Goal: Task Accomplishment & Management: Manage account settings

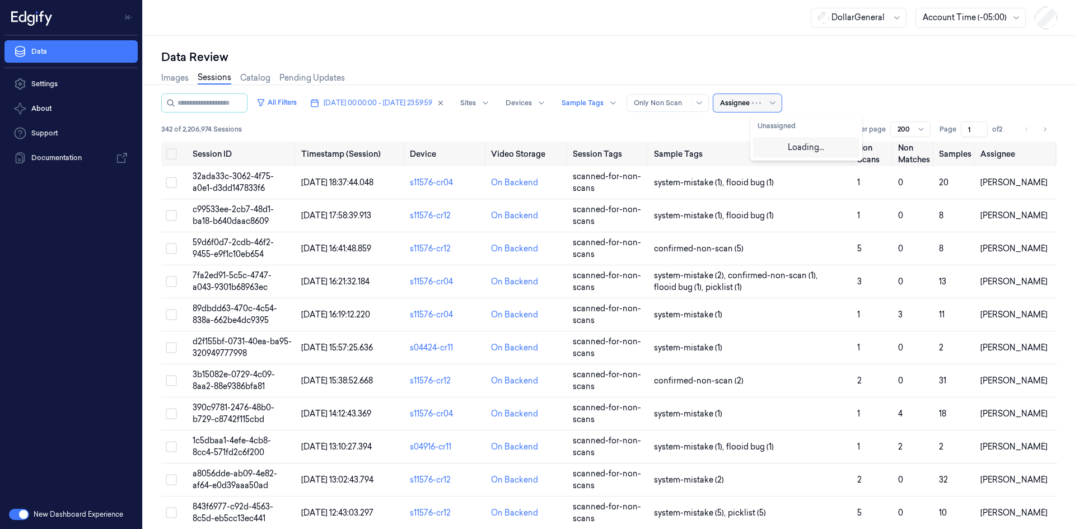
click at [750, 108] on div "Assignee" at bounding box center [735, 103] width 30 height 18
click at [789, 148] on div "[PERSON_NAME]" at bounding box center [791, 147] width 67 height 12
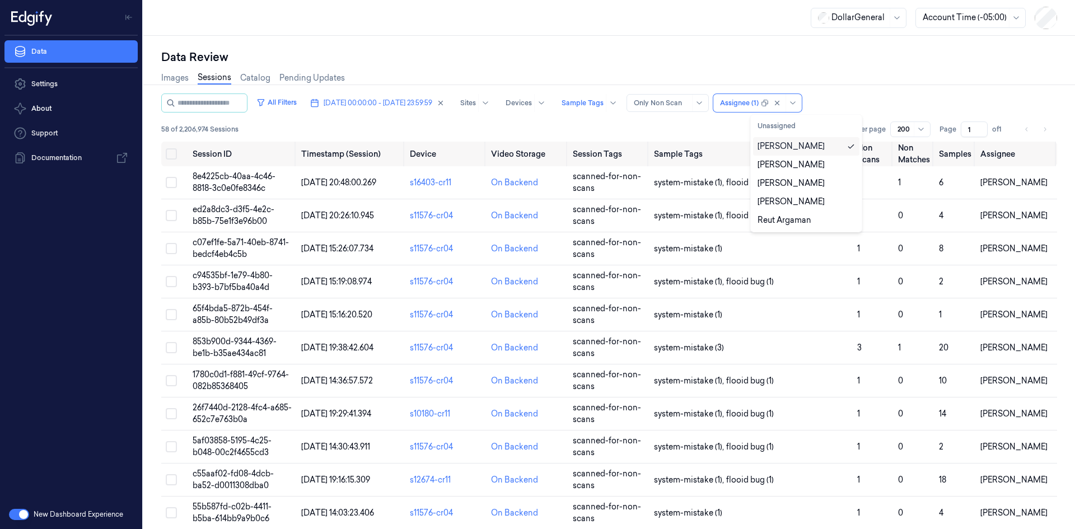
click at [840, 90] on div "Images Sessions Catalog Pending Updates" at bounding box center [609, 79] width 896 height 29
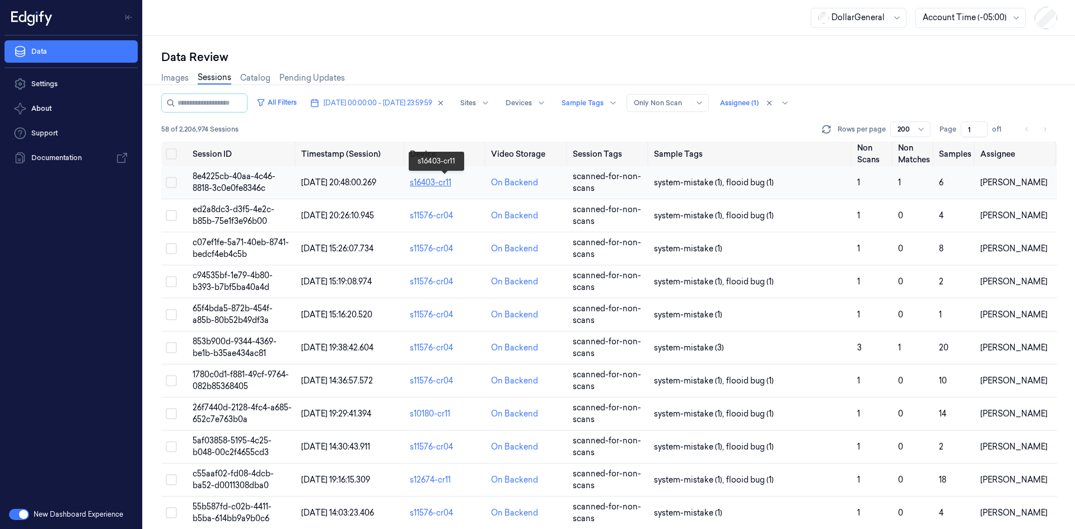
click at [471, 183] on div "s16403-cr11" at bounding box center [446, 183] width 72 height 12
click at [240, 177] on span "8e4225cb-40aa-4c46-8818-3c0e0fe8346c" at bounding box center [234, 182] width 83 height 22
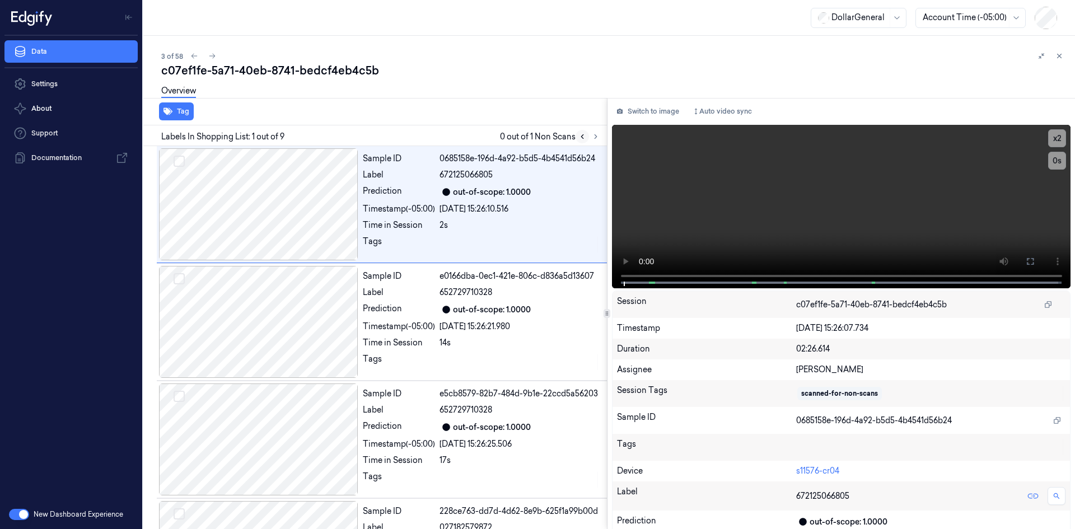
click at [579, 139] on icon at bounding box center [583, 137] width 8 height 8
click at [592, 137] on icon at bounding box center [596, 137] width 8 height 8
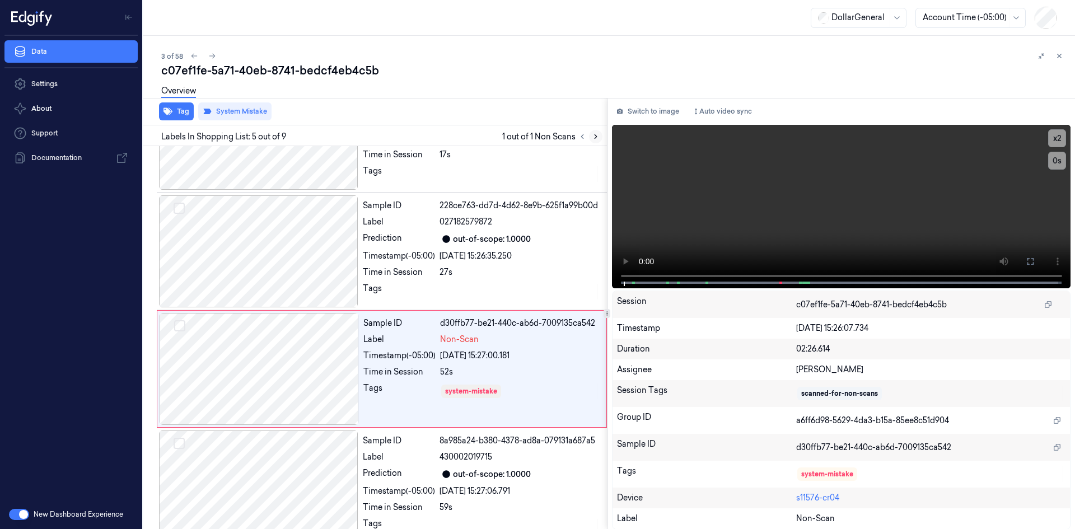
scroll to position [337, 0]
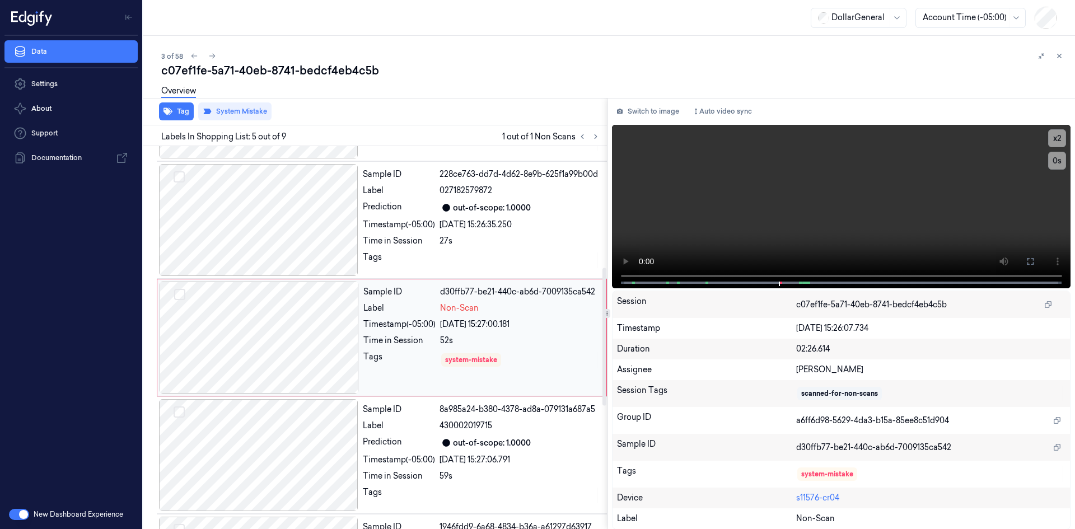
click at [394, 325] on div "Timestamp (-05:00)" at bounding box center [400, 325] width 72 height 12
click at [780, 203] on video at bounding box center [841, 207] width 459 height 164
click at [660, 188] on video at bounding box center [841, 207] width 459 height 164
click at [193, 113] on button "Tag" at bounding box center [176, 112] width 35 height 18
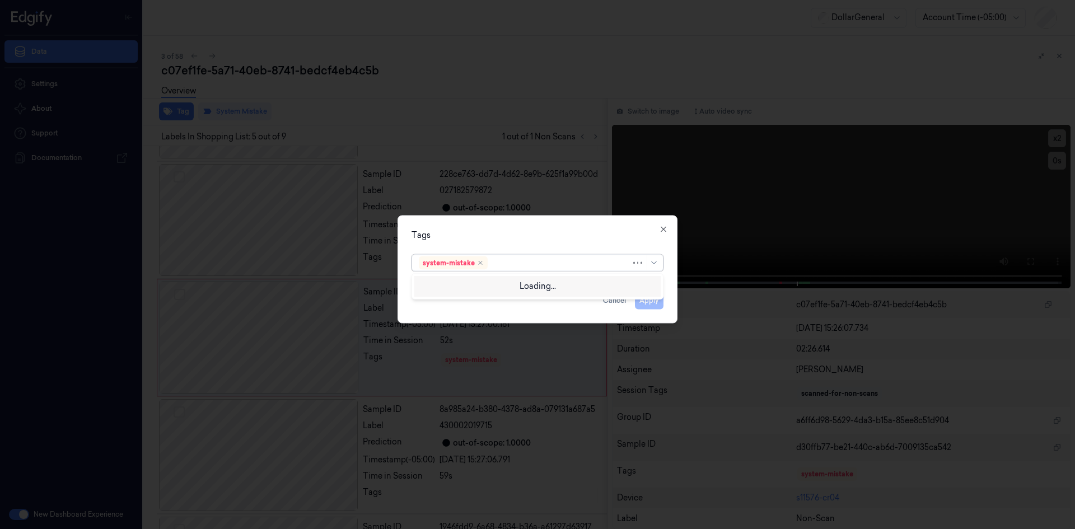
click at [548, 260] on div at bounding box center [560, 263] width 141 height 12
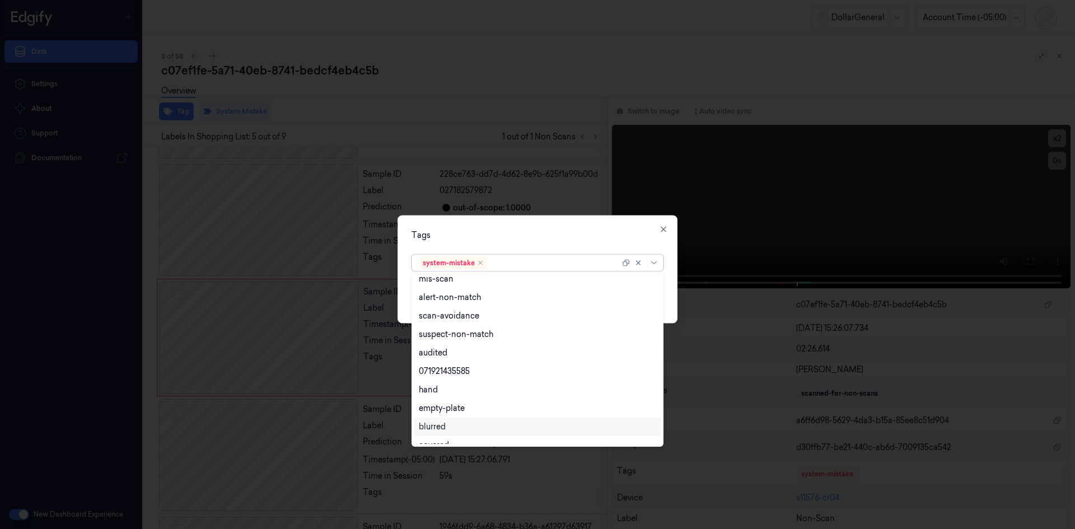
scroll to position [0, 0]
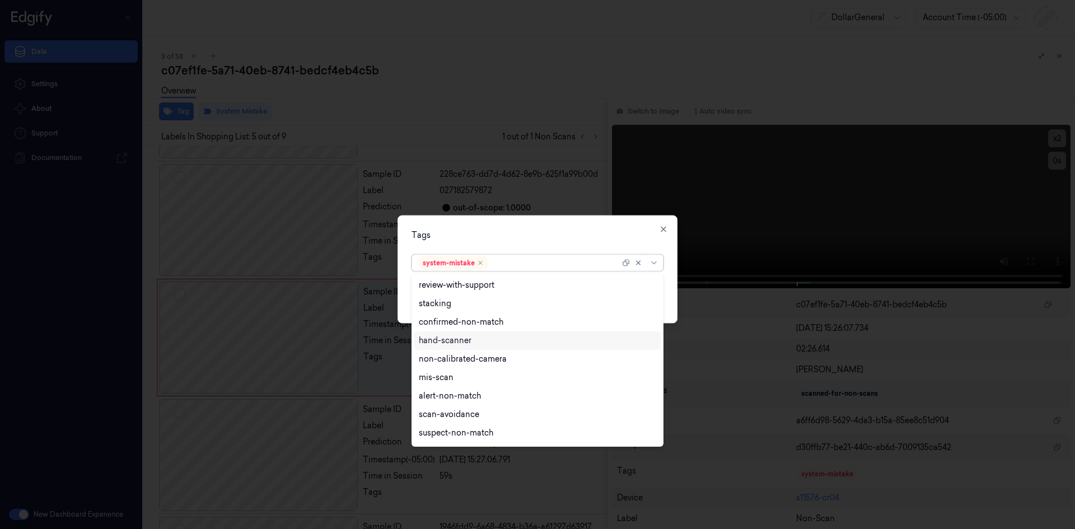
click at [515, 347] on div "hand-scanner" at bounding box center [538, 341] width 246 height 18
click at [602, 244] on div "Tags option hand-scanner, selected. 23 results available. Use Up and Down to ch…" at bounding box center [538, 269] width 280 height 108
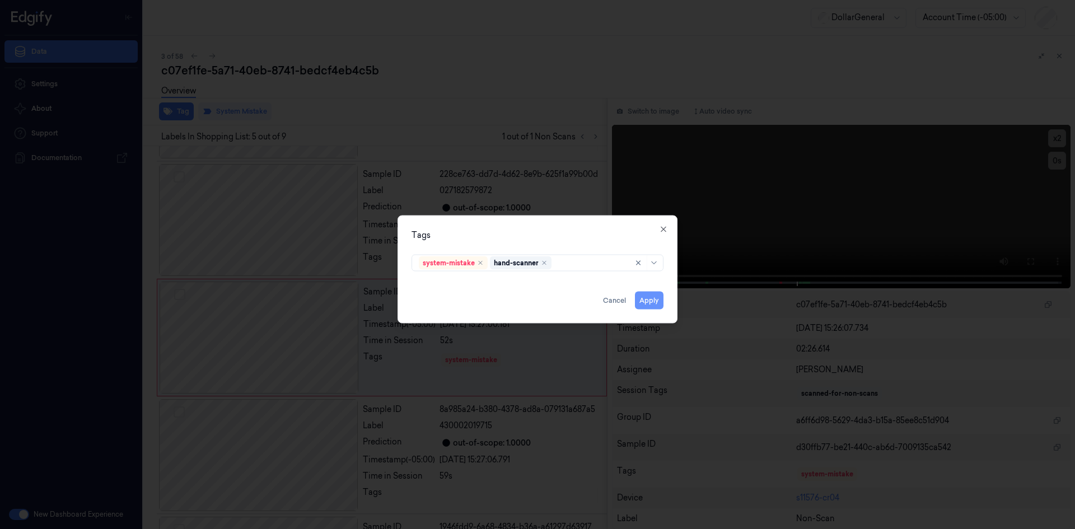
click at [645, 303] on button "Apply" at bounding box center [649, 300] width 29 height 18
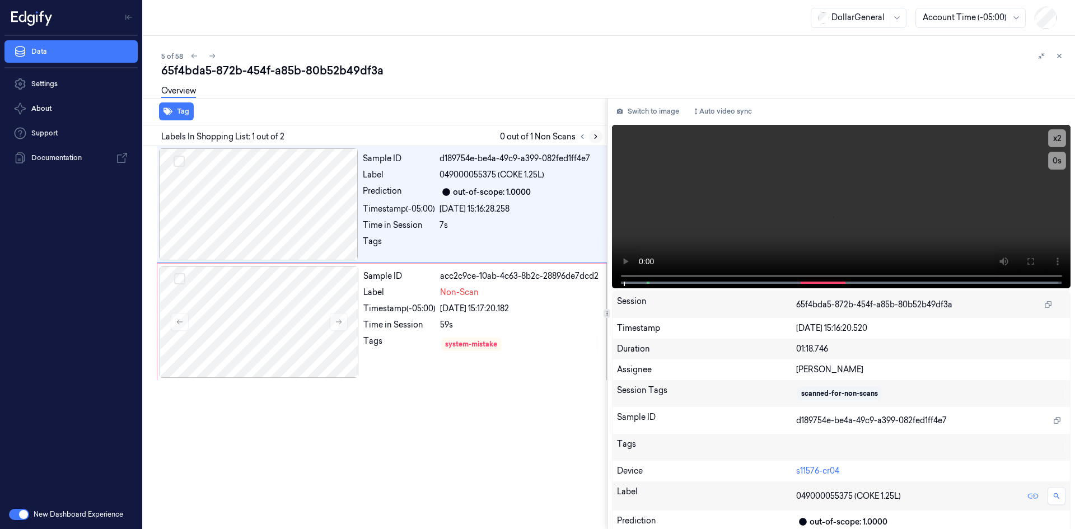
click at [595, 136] on icon at bounding box center [596, 137] width 8 height 8
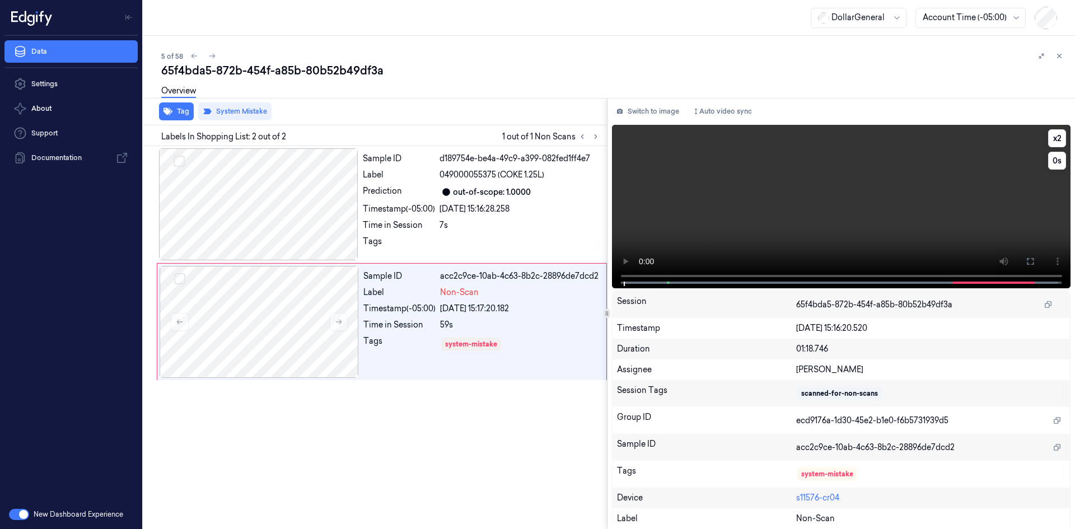
click at [730, 179] on video at bounding box center [841, 207] width 459 height 164
click at [494, 221] on div "7s" at bounding box center [520, 226] width 161 height 12
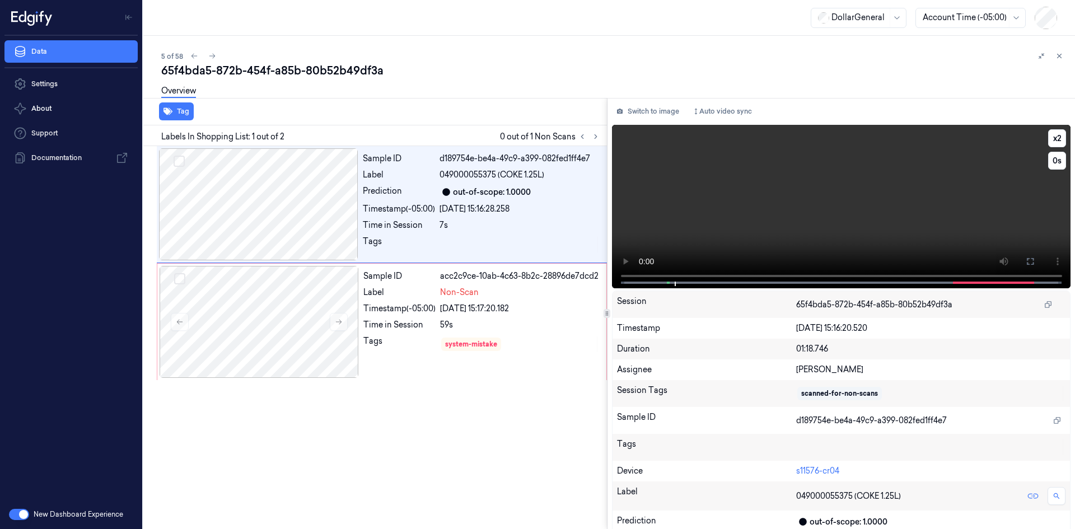
click at [780, 209] on video at bounding box center [841, 207] width 459 height 164
click at [448, 300] on div "Sample ID acc2c9ce-10ab-4c63-8b2c-28896de7dcd2 Label Non-Scan Timestamp (-05:00…" at bounding box center [481, 322] width 245 height 112
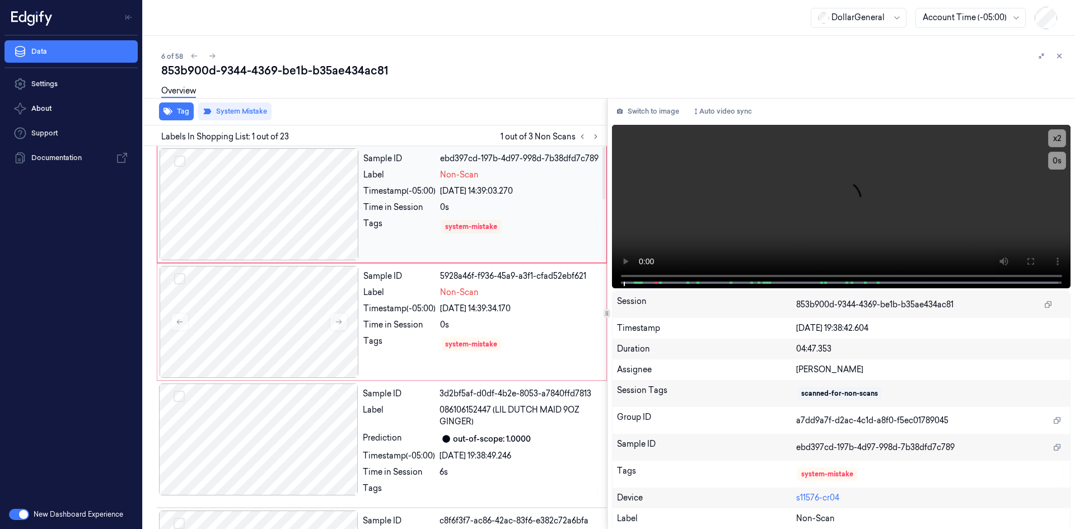
click at [477, 186] on div "[DATE] 14:39:03.270" at bounding box center [520, 191] width 160 height 12
click at [475, 288] on span "Non-Scan" at bounding box center [459, 293] width 39 height 12
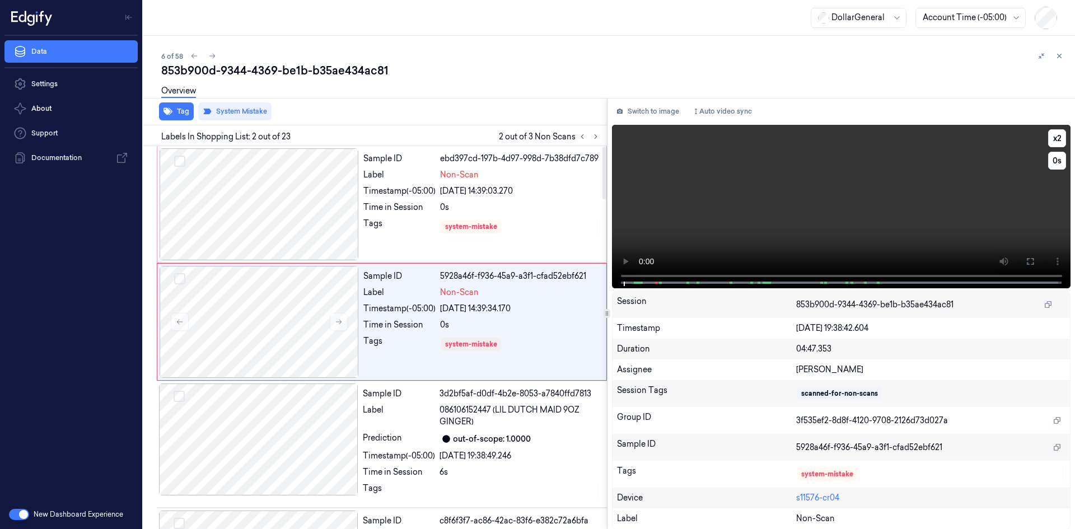
click at [789, 225] on video at bounding box center [841, 207] width 459 height 164
click at [515, 223] on div "system-mistake" at bounding box center [520, 227] width 160 height 18
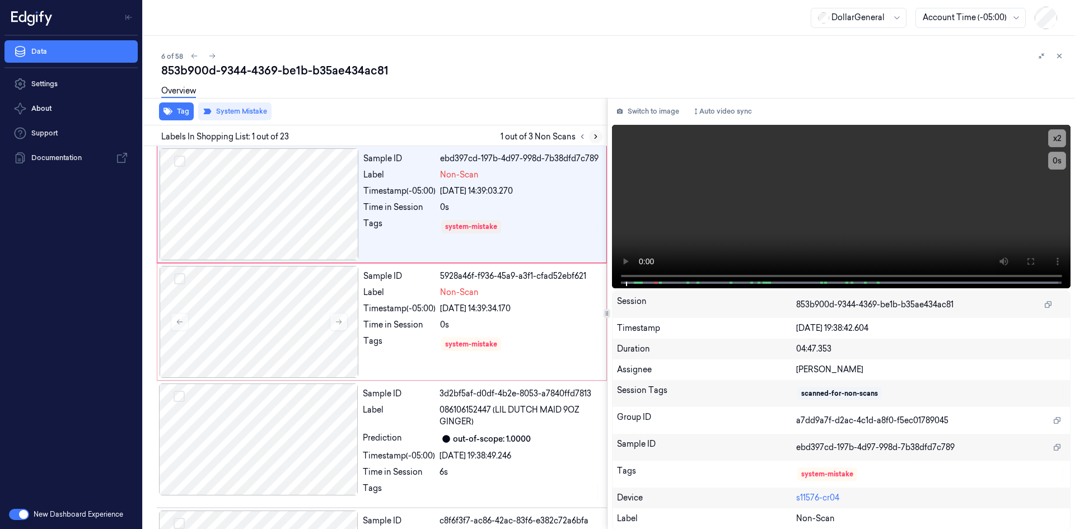
click at [596, 137] on icon at bounding box center [596, 137] width 2 height 4
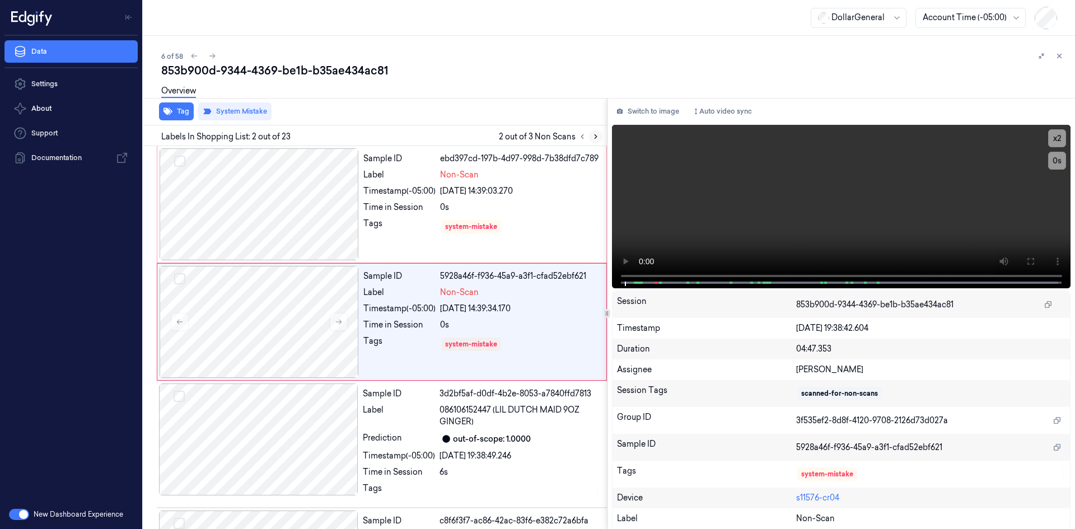
click at [596, 137] on icon at bounding box center [596, 137] width 2 height 4
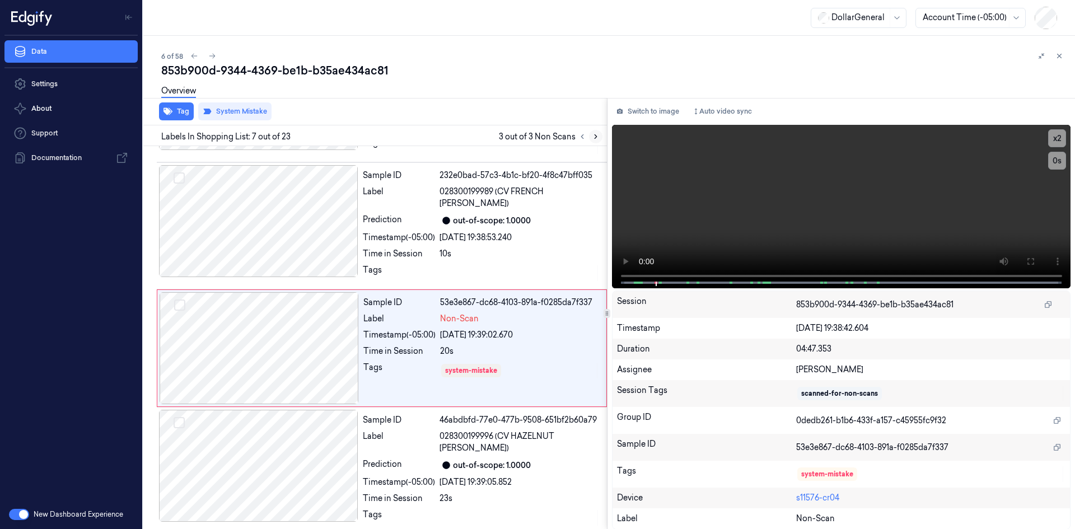
scroll to position [611, 0]
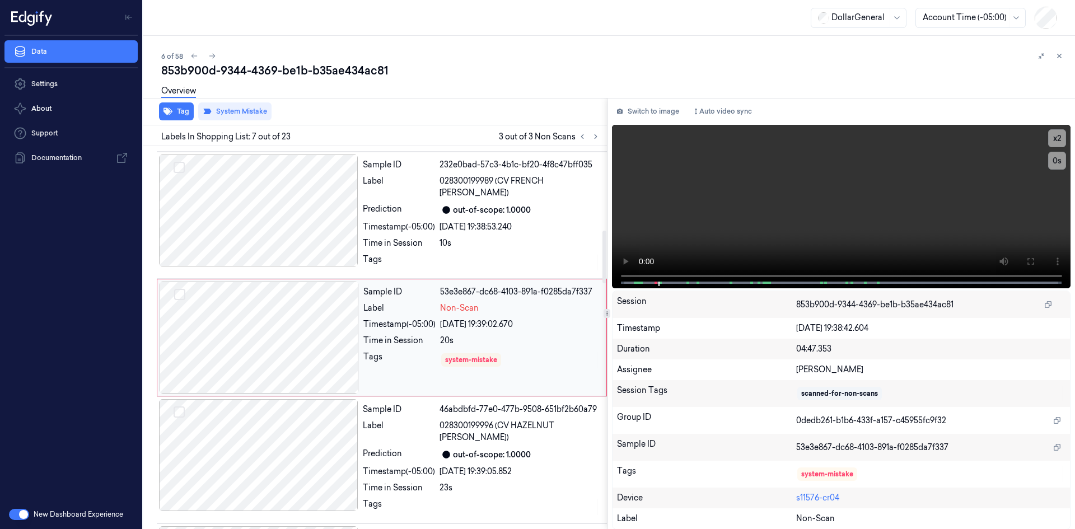
click at [452, 329] on div "[DATE] 19:39:02.670" at bounding box center [520, 325] width 160 height 12
click at [481, 231] on div "[DATE] 19:38:53.240" at bounding box center [520, 227] width 161 height 12
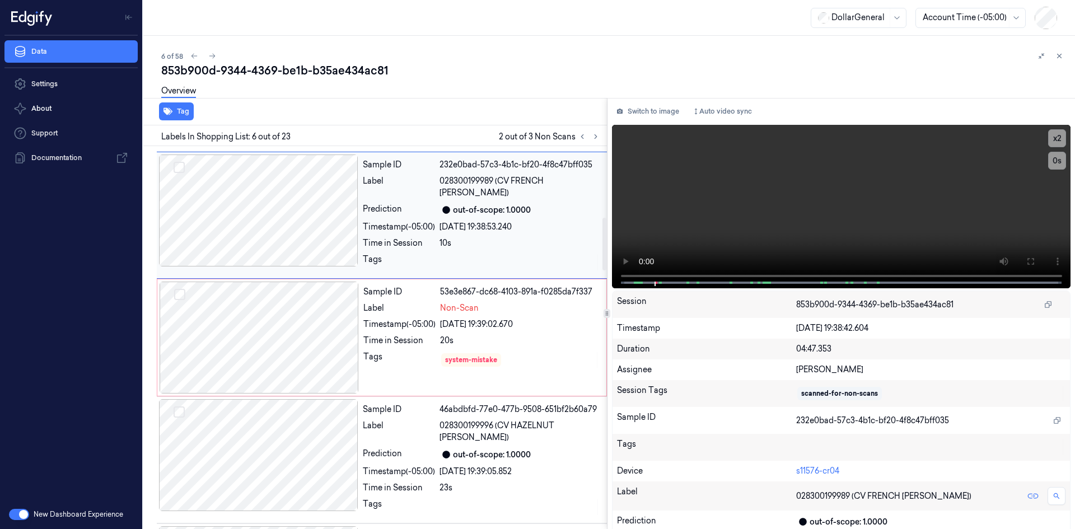
scroll to position [488, 0]
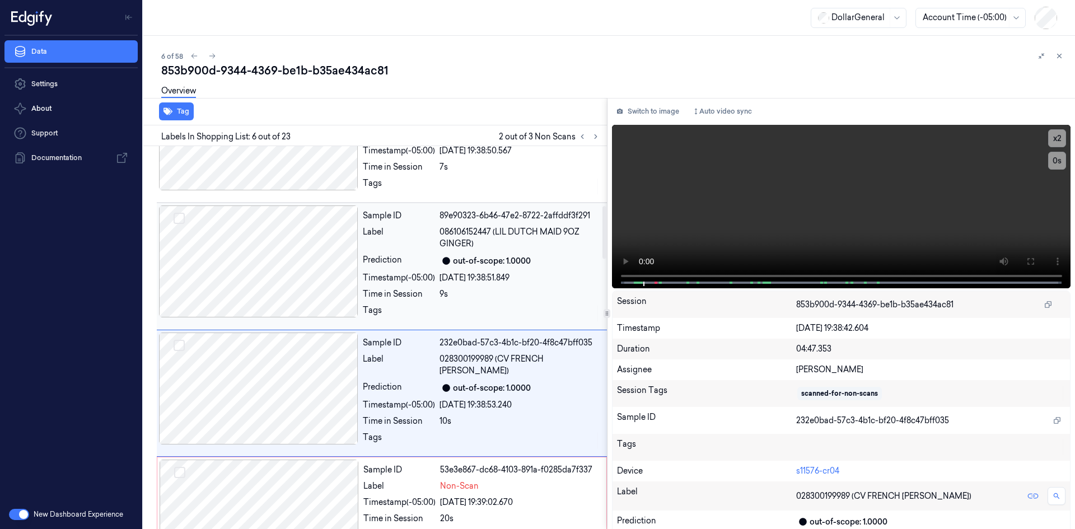
click at [469, 276] on div "[DATE] 19:38:51.849" at bounding box center [520, 278] width 161 height 12
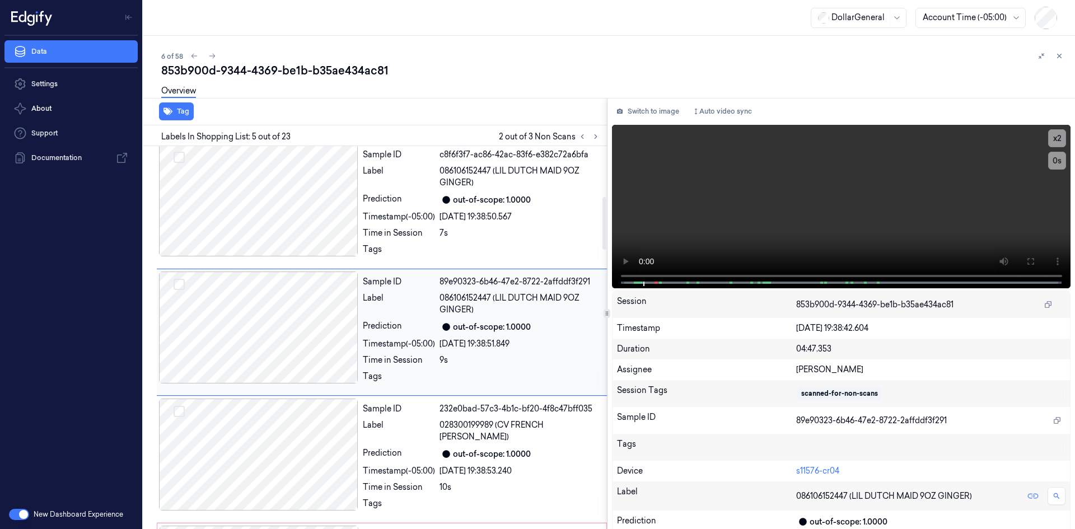
scroll to position [361, 0]
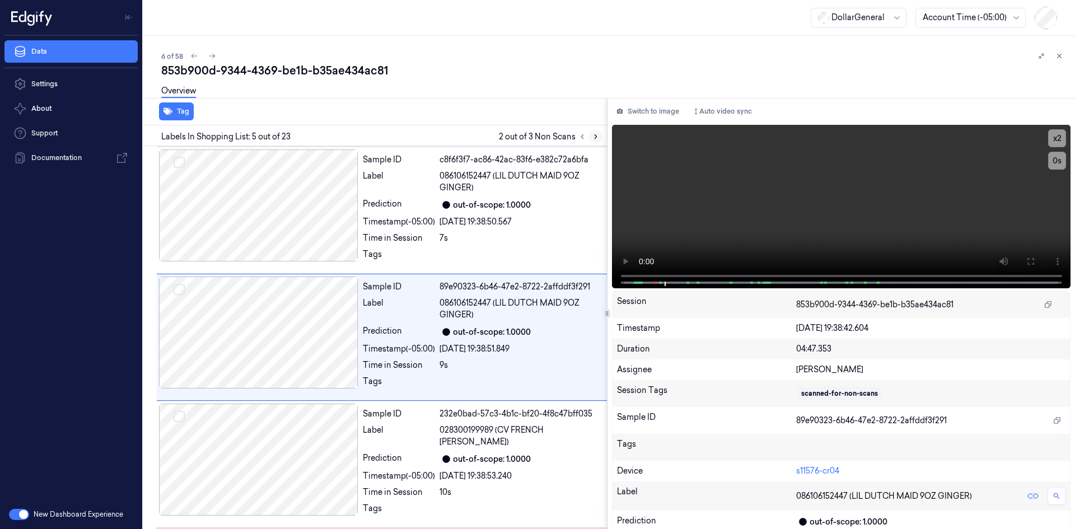
click at [599, 139] on icon at bounding box center [596, 137] width 8 height 8
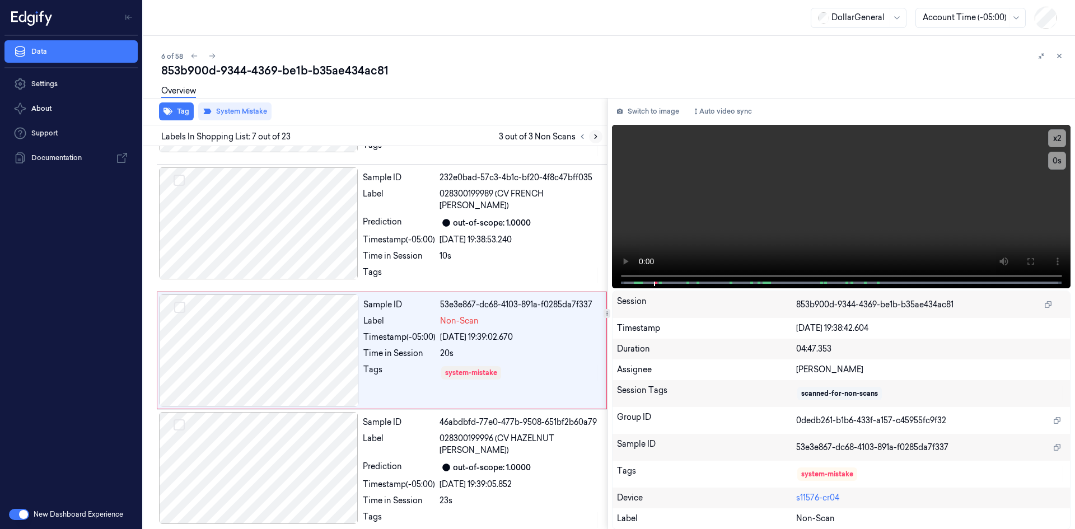
scroll to position [611, 0]
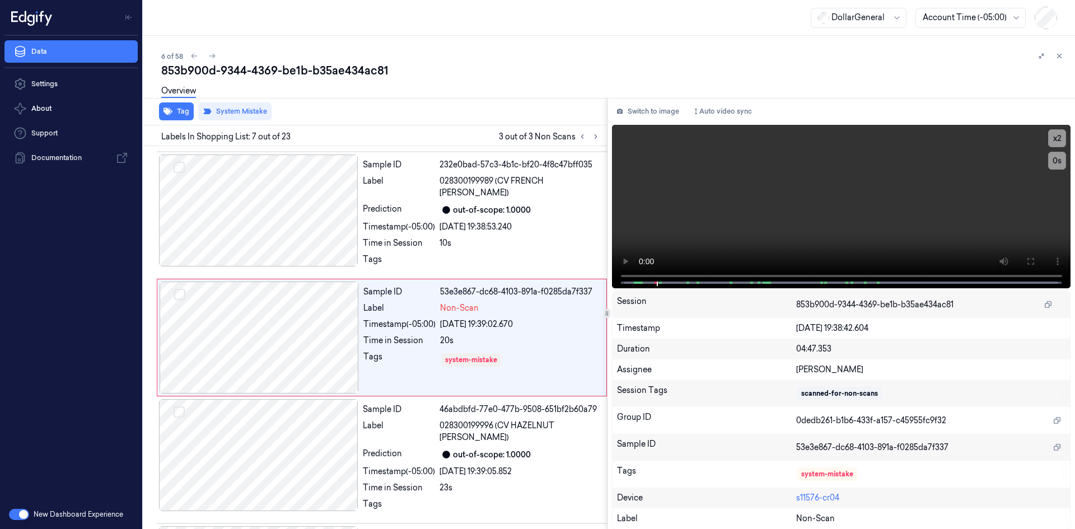
click at [563, 94] on div "Overview" at bounding box center [613, 92] width 905 height 29
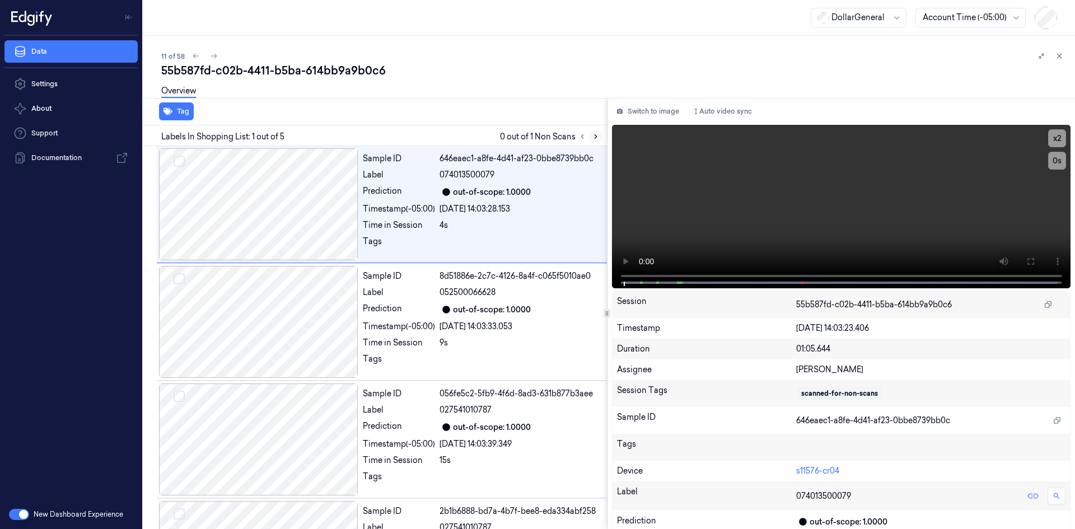
click at [594, 137] on icon at bounding box center [596, 137] width 8 height 8
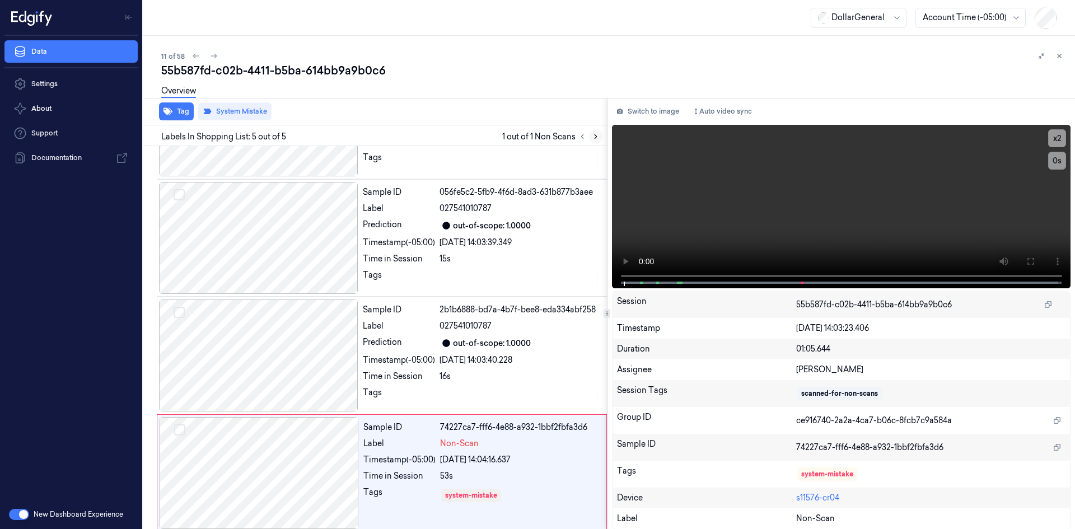
scroll to position [208, 0]
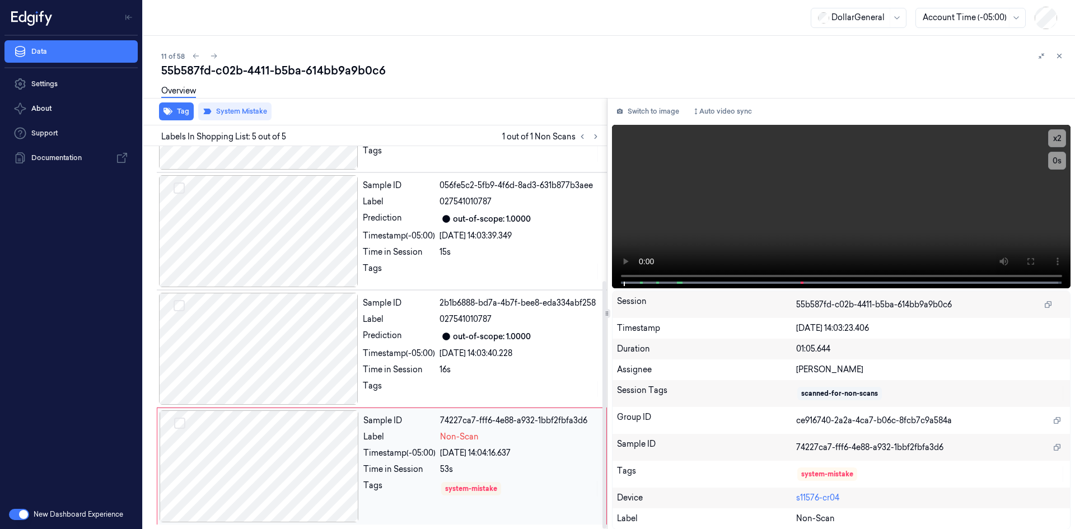
click at [416, 457] on div "Timestamp (-05:00)" at bounding box center [400, 454] width 72 height 12
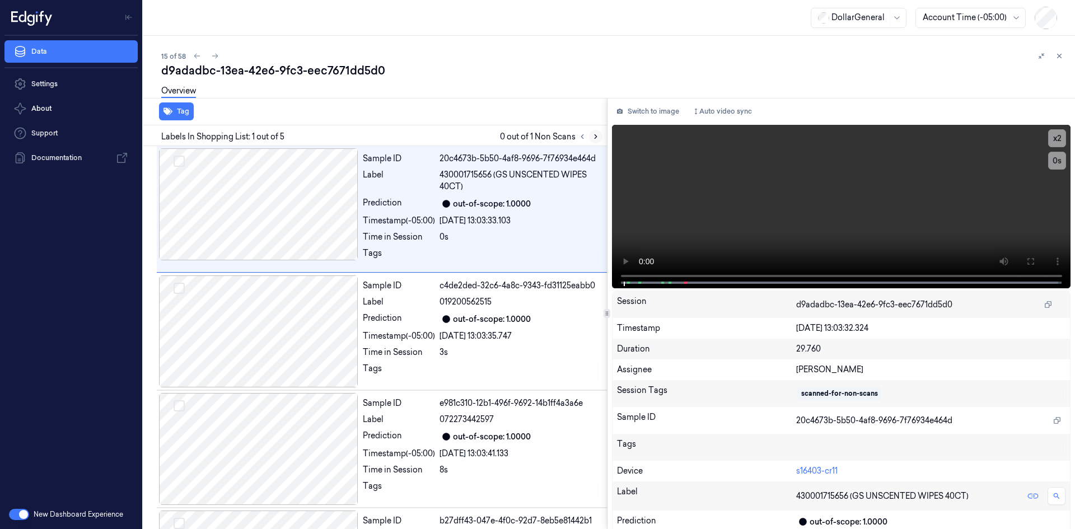
click at [597, 133] on icon at bounding box center [596, 137] width 8 height 8
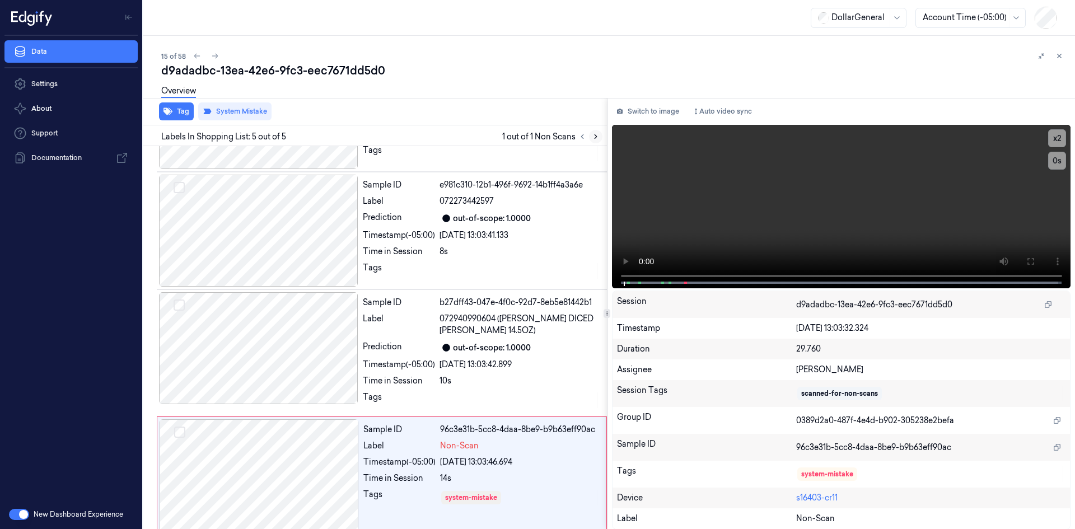
scroll to position [227, 0]
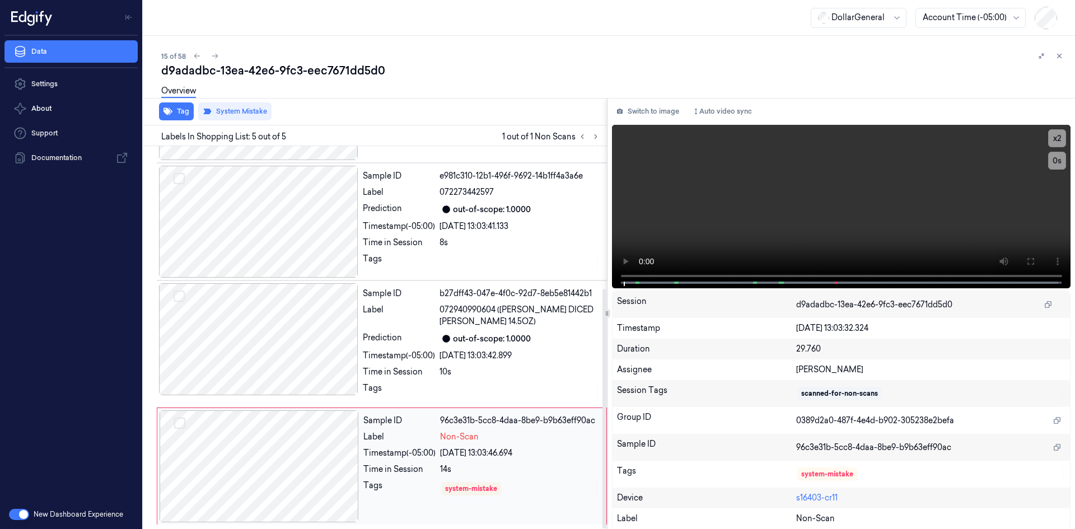
click at [408, 453] on div "Timestamp (-05:00)" at bounding box center [400, 454] width 72 height 12
click at [761, 212] on video at bounding box center [841, 207] width 459 height 164
click at [515, 366] on div "10s" at bounding box center [520, 372] width 161 height 12
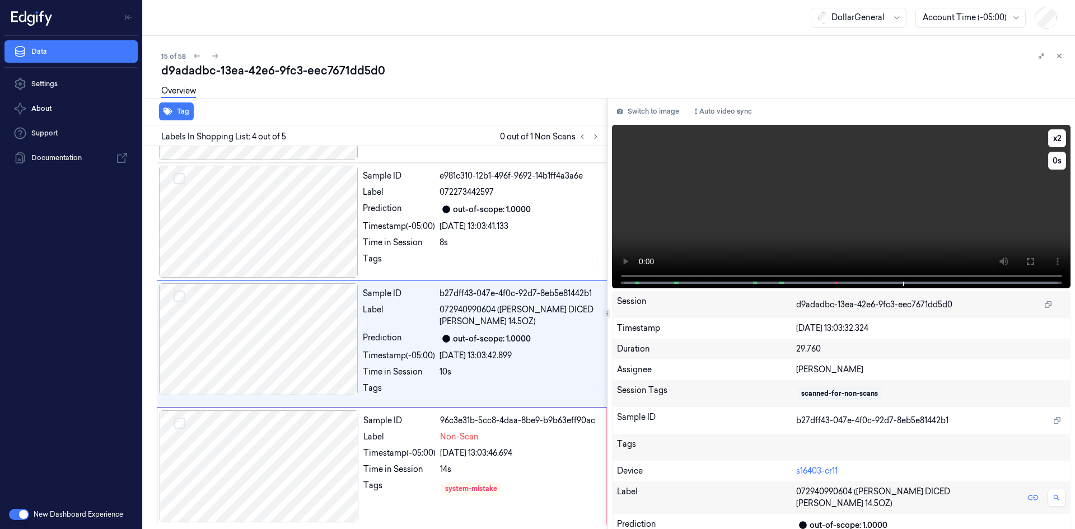
click at [818, 239] on video at bounding box center [841, 207] width 459 height 164
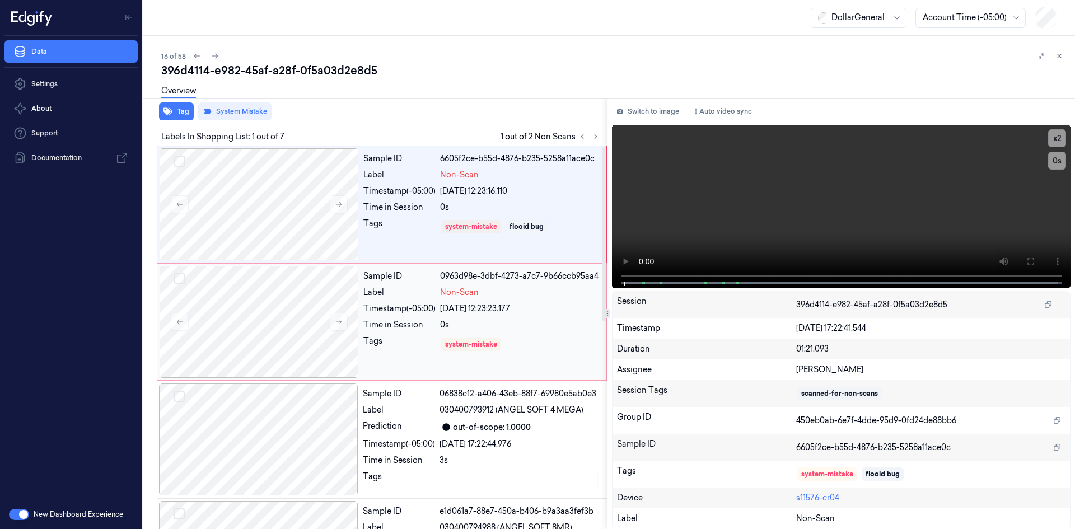
click at [470, 320] on div "0s" at bounding box center [520, 325] width 160 height 12
click at [535, 213] on div "Sample ID 6605f2ce-b55d-4876-b235-5258a11ace0c Label Non-Scan Timestamp (-05:00…" at bounding box center [481, 204] width 245 height 112
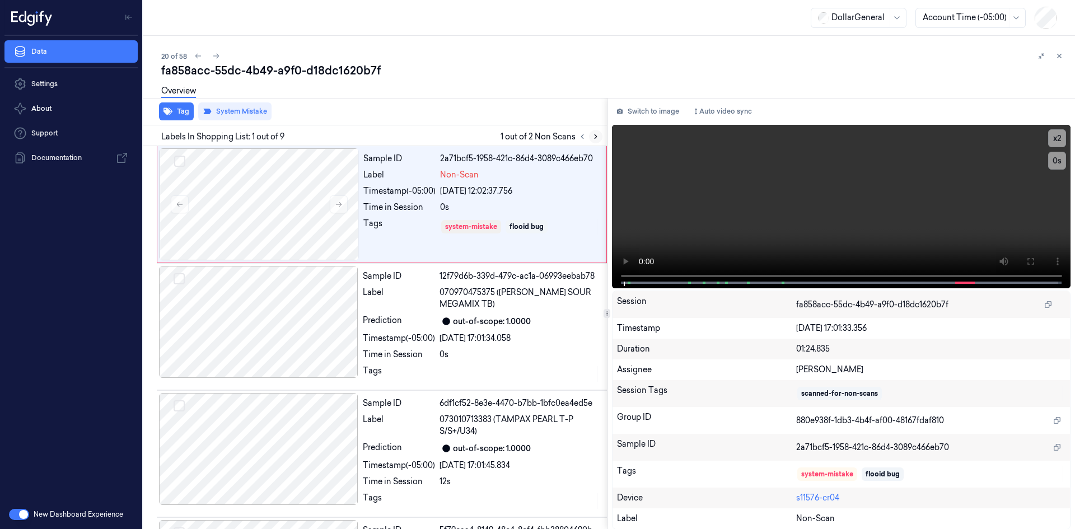
click at [592, 139] on icon at bounding box center [596, 137] width 8 height 8
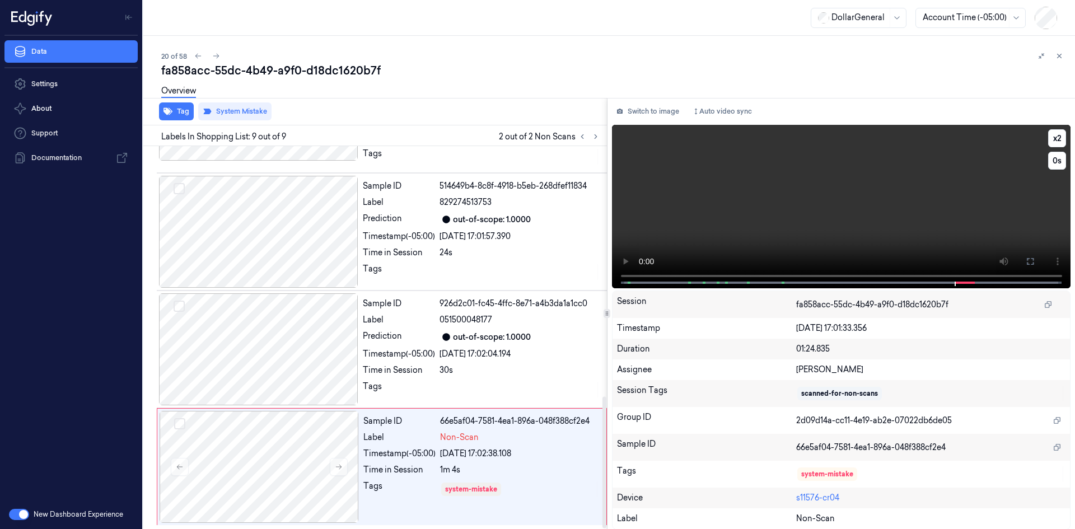
scroll to position [727, 0]
click at [536, 444] on div "Sample ID 66e5af04-7581-4ea1-896a-048f388cf2e4 Label Non-Scan Timestamp (-05:00…" at bounding box center [481, 467] width 245 height 112
click at [815, 167] on video at bounding box center [841, 207] width 459 height 164
click at [814, 168] on video at bounding box center [841, 207] width 459 height 164
click at [537, 356] on div "[DATE] 17:02:04.194" at bounding box center [520, 354] width 161 height 12
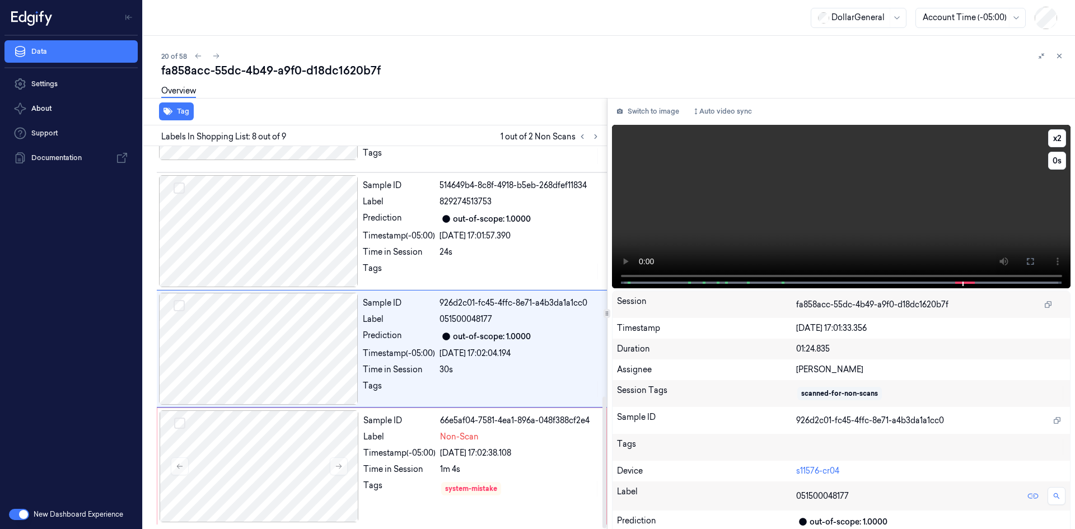
click at [846, 190] on video at bounding box center [841, 207] width 459 height 164
click at [845, 190] on video at bounding box center [841, 207] width 459 height 164
click at [444, 250] on div "24s" at bounding box center [520, 252] width 161 height 12
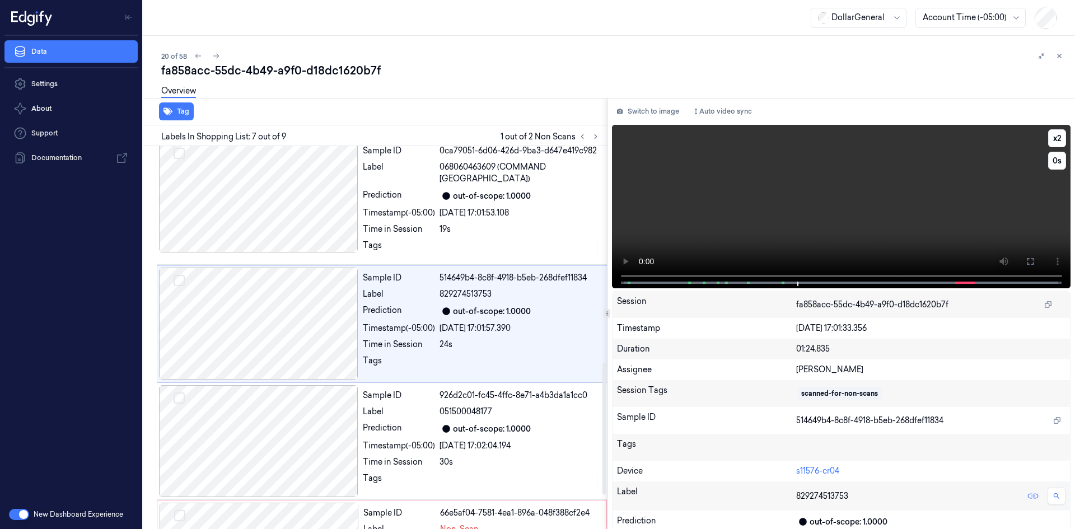
scroll to position [620, 0]
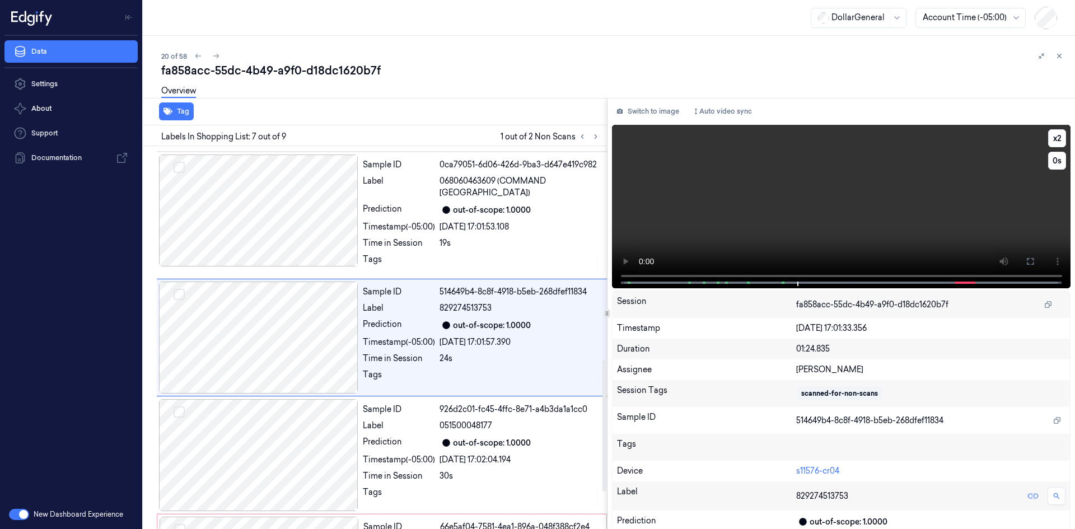
click at [796, 203] on video at bounding box center [841, 207] width 459 height 164
click at [778, 211] on video at bounding box center [841, 207] width 459 height 164
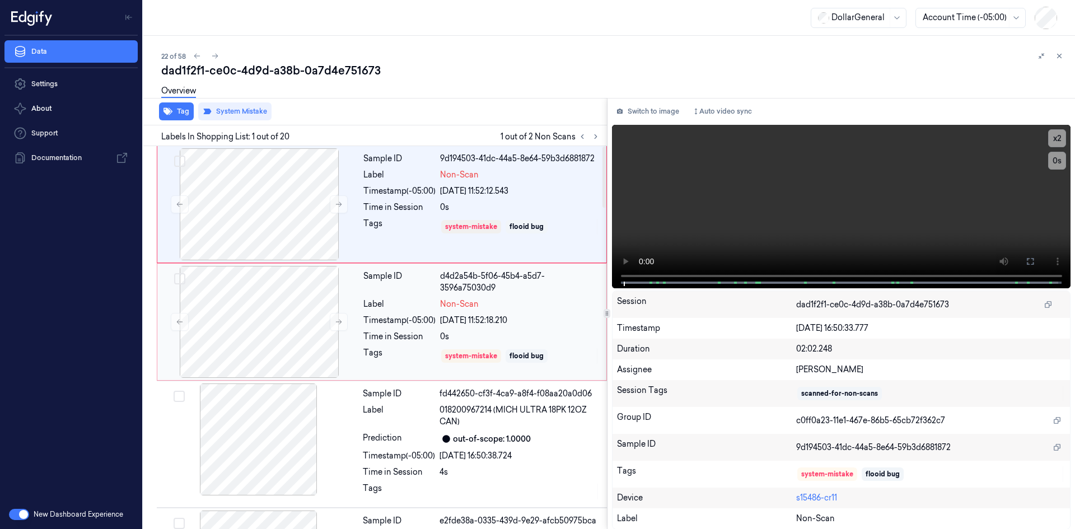
click at [432, 315] on div "Timestamp (-05:00)" at bounding box center [400, 321] width 72 height 12
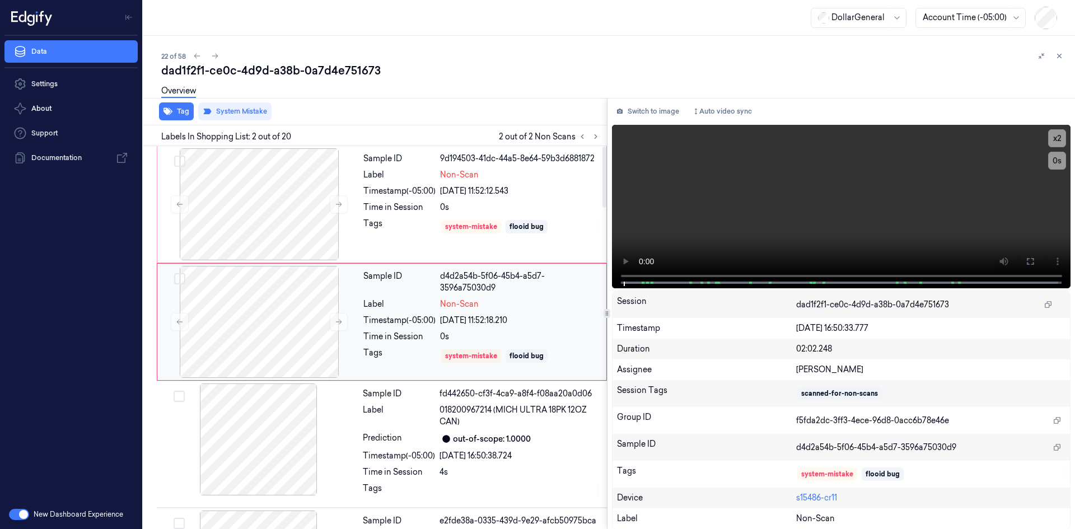
click at [518, 302] on div "Sample ID d4d2a54b-5f06-45b4-a5d7-3596a75030d9 Label Non-Scan Timestamp (-05:00…" at bounding box center [481, 322] width 245 height 112
click at [532, 228] on div "flooid bug" at bounding box center [527, 227] width 34 height 10
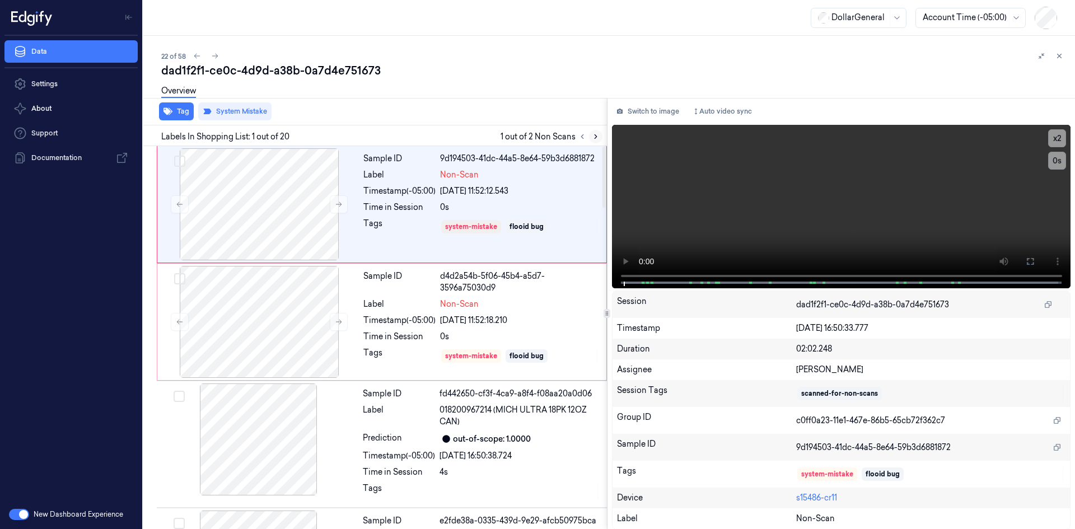
click at [596, 133] on icon at bounding box center [596, 137] width 8 height 8
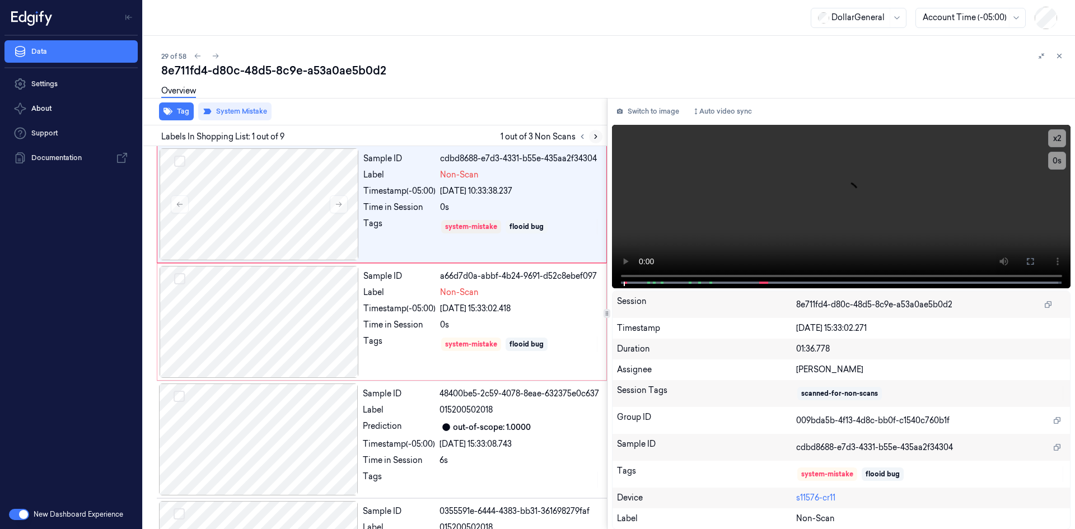
click at [595, 133] on icon at bounding box center [596, 137] width 8 height 8
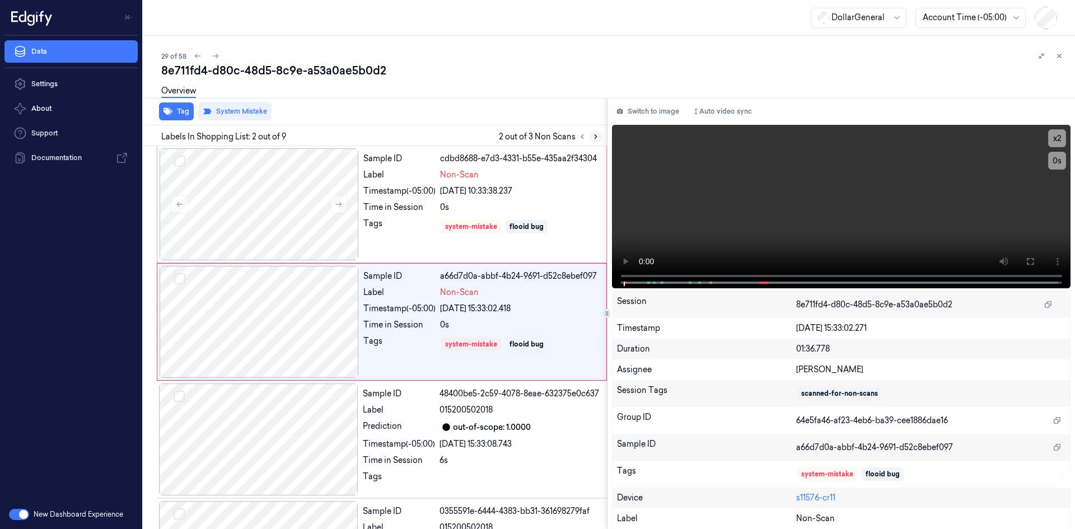
click at [594, 134] on icon at bounding box center [596, 137] width 8 height 8
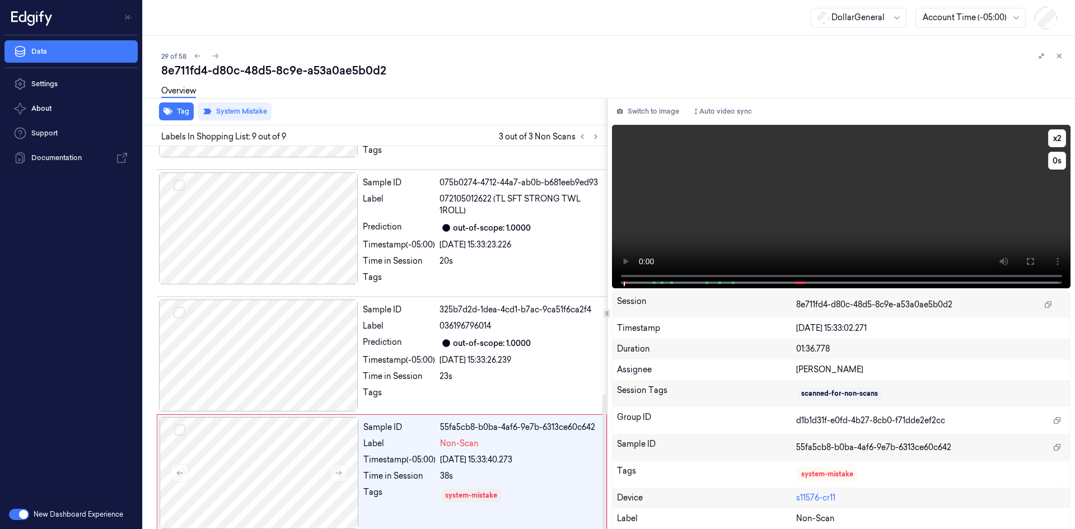
scroll to position [707, 0]
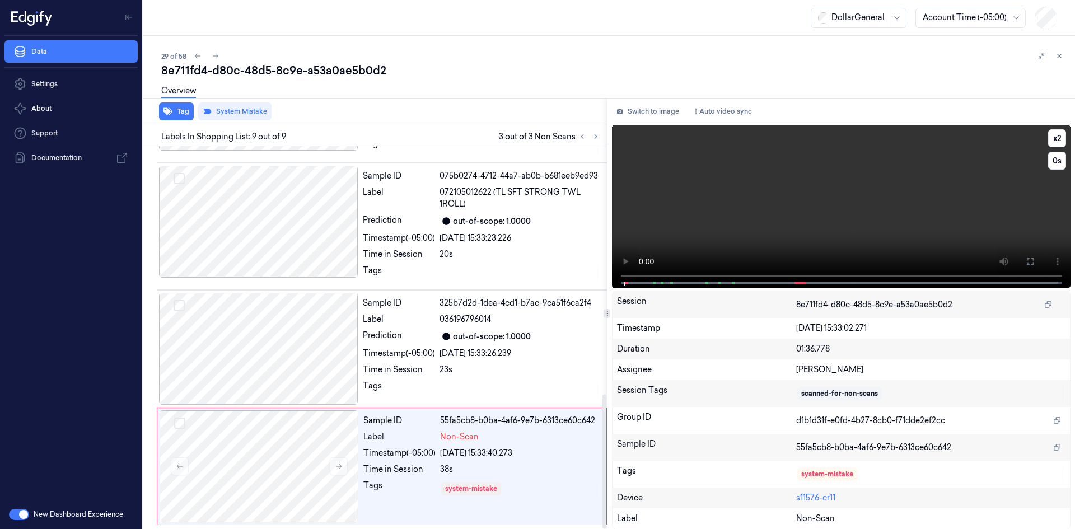
click at [714, 230] on video at bounding box center [841, 207] width 459 height 164
click at [714, 229] on video at bounding box center [841, 207] width 459 height 164
click at [558, 337] on div "out-of-scope: 1.0000" at bounding box center [520, 336] width 161 height 13
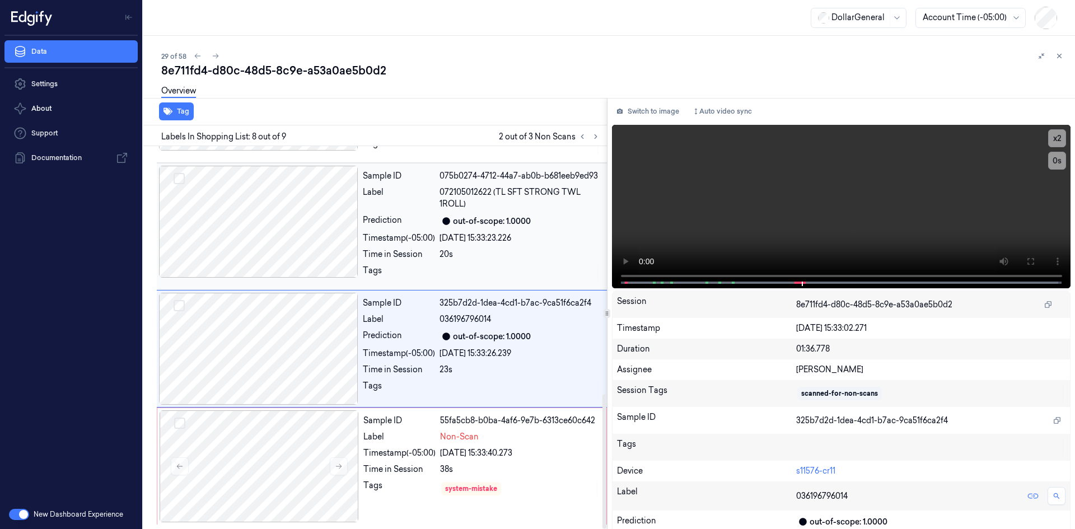
click at [524, 236] on div "[DATE] 15:33:23.226" at bounding box center [520, 238] width 161 height 12
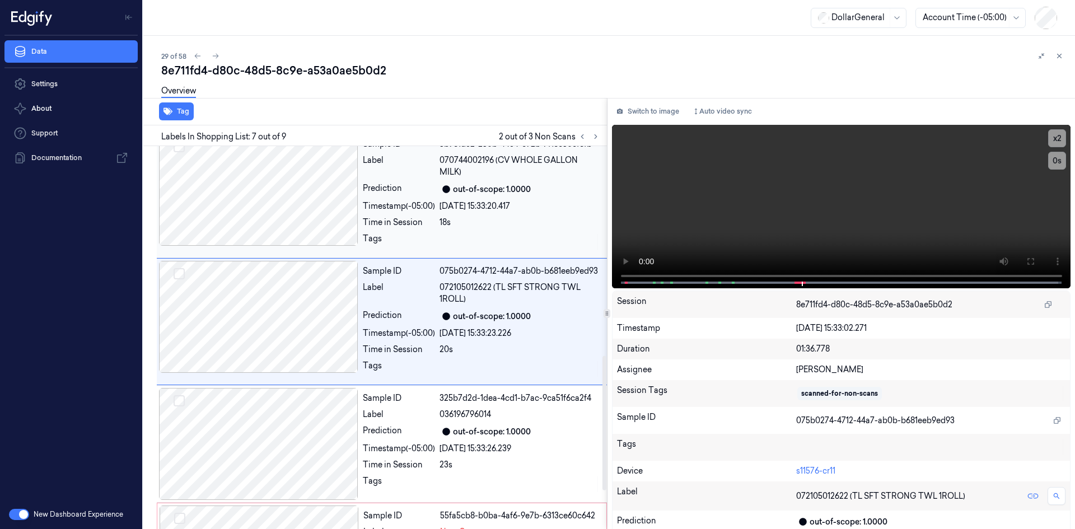
scroll to position [597, 0]
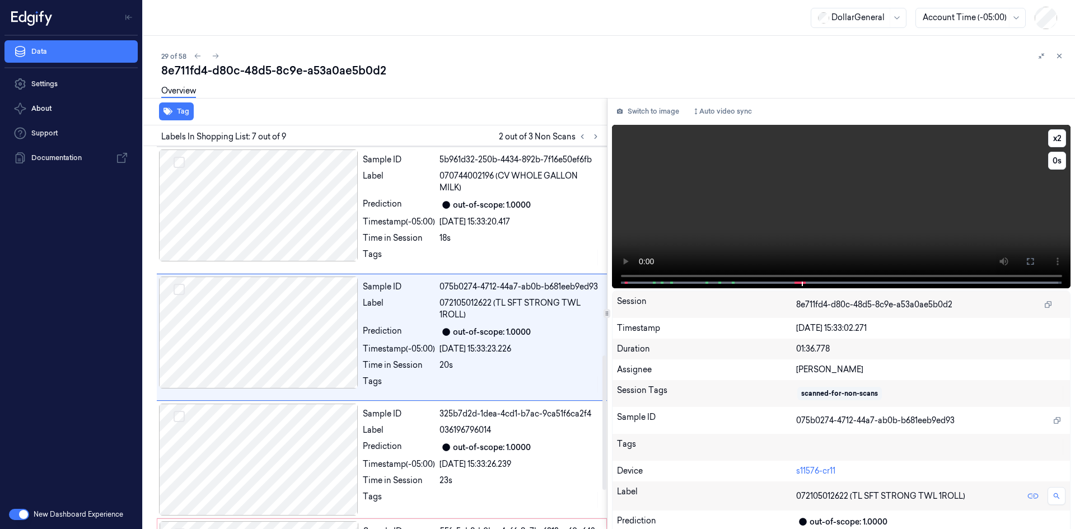
click at [637, 202] on video at bounding box center [841, 207] width 459 height 164
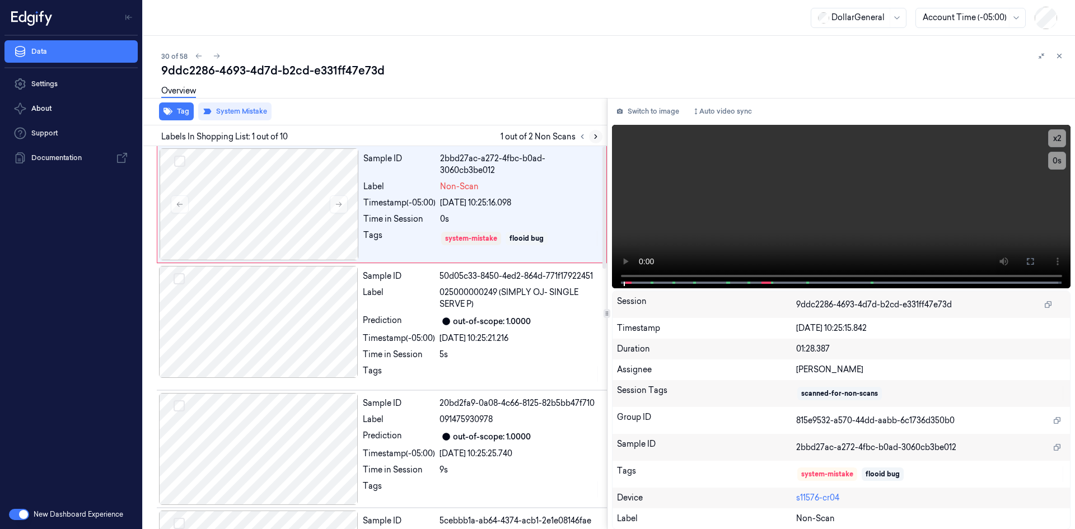
click at [599, 138] on icon at bounding box center [596, 137] width 8 height 8
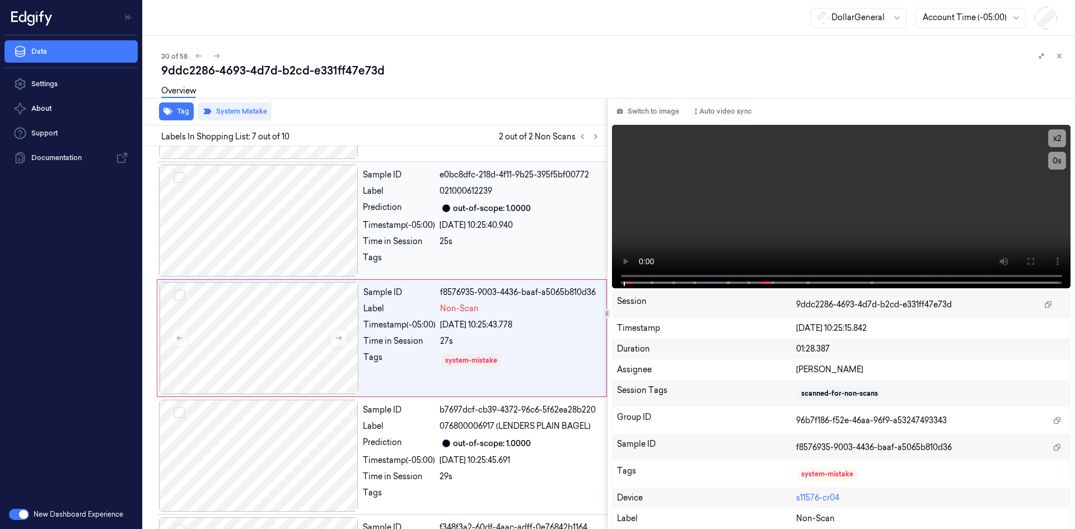
scroll to position [582, 0]
click at [497, 318] on div "Sample ID f8576935-9003-4436-baaf-a5065b810d36 Label Non-Scan Timestamp (-05:00…" at bounding box center [481, 338] width 245 height 112
click at [746, 204] on video at bounding box center [841, 207] width 459 height 164
click at [746, 202] on video at bounding box center [841, 207] width 459 height 164
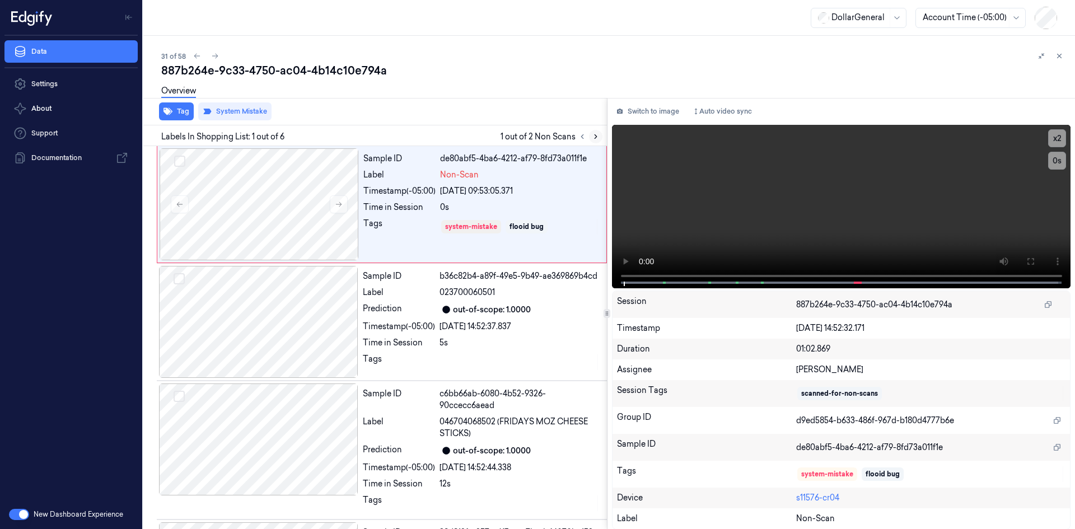
click at [590, 137] on button at bounding box center [595, 136] width 13 height 13
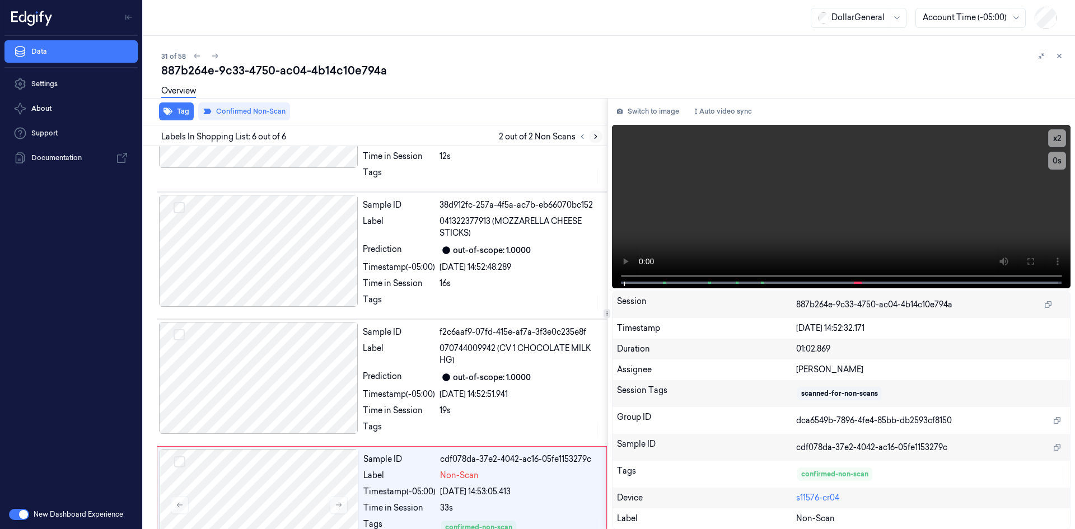
scroll to position [366, 0]
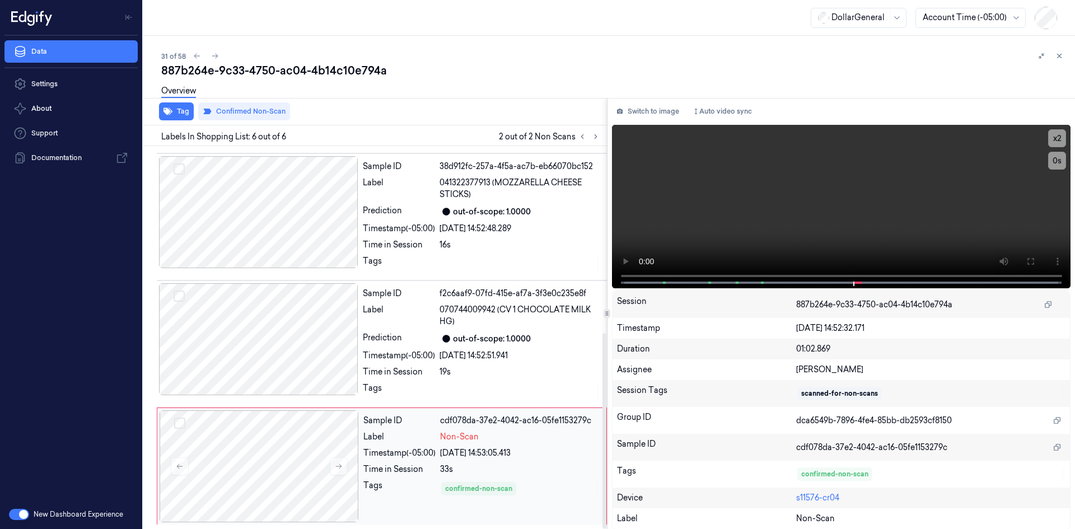
click at [557, 436] on div "Non-Scan" at bounding box center [520, 437] width 160 height 12
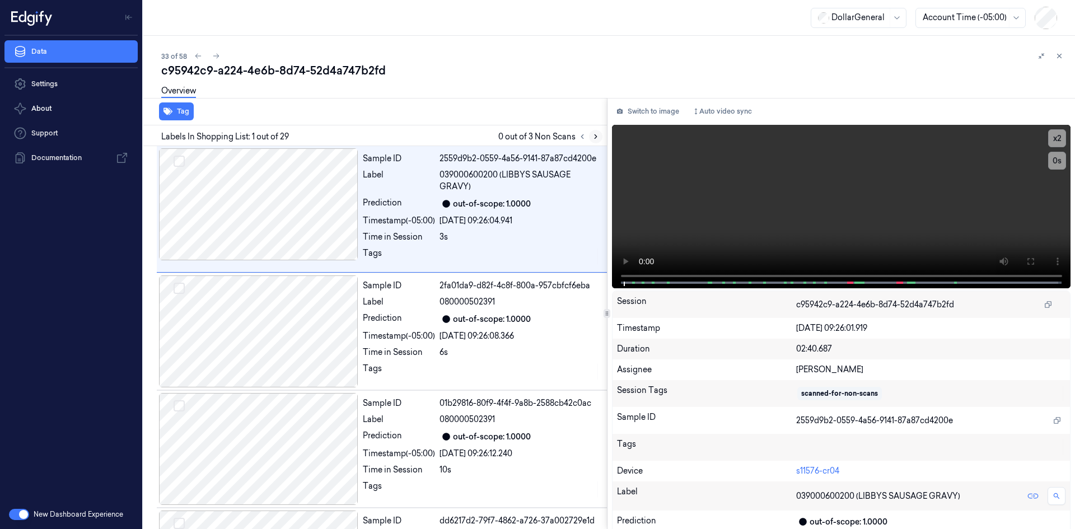
click at [597, 139] on icon at bounding box center [596, 137] width 8 height 8
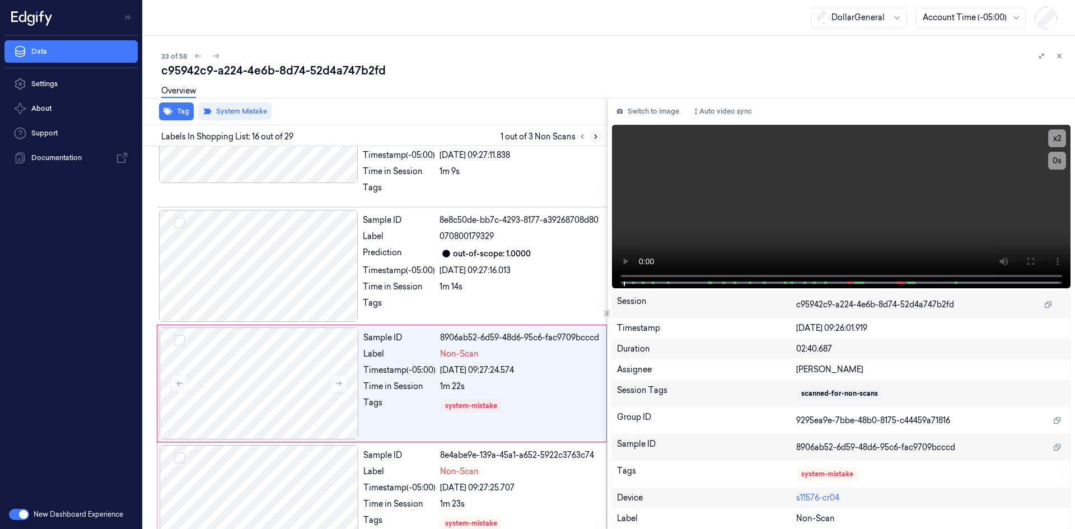
scroll to position [1698, 0]
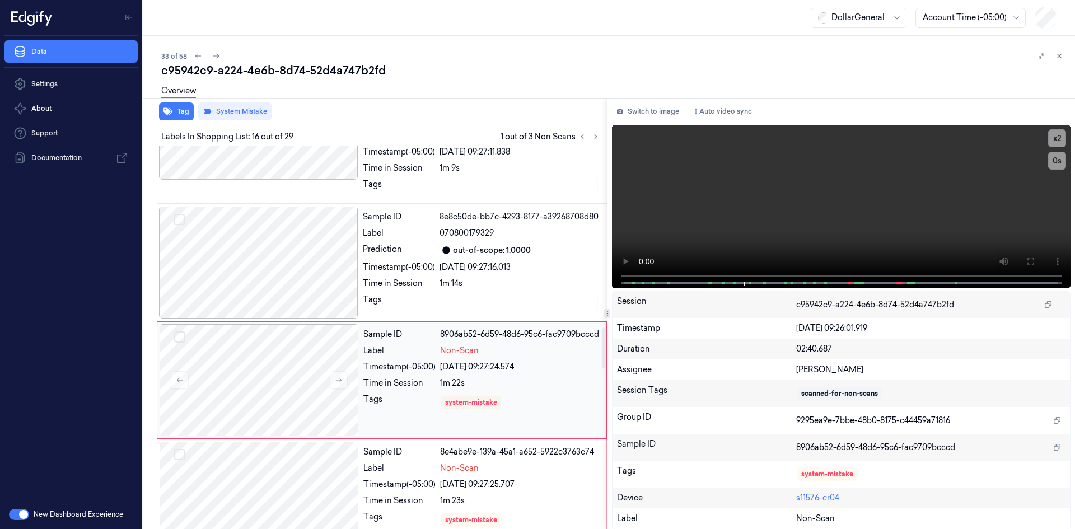
click at [520, 361] on div "[DATE] 09:27:24.574" at bounding box center [520, 367] width 160 height 12
click at [692, 183] on video at bounding box center [841, 207] width 459 height 164
click at [742, 179] on video at bounding box center [841, 207] width 459 height 164
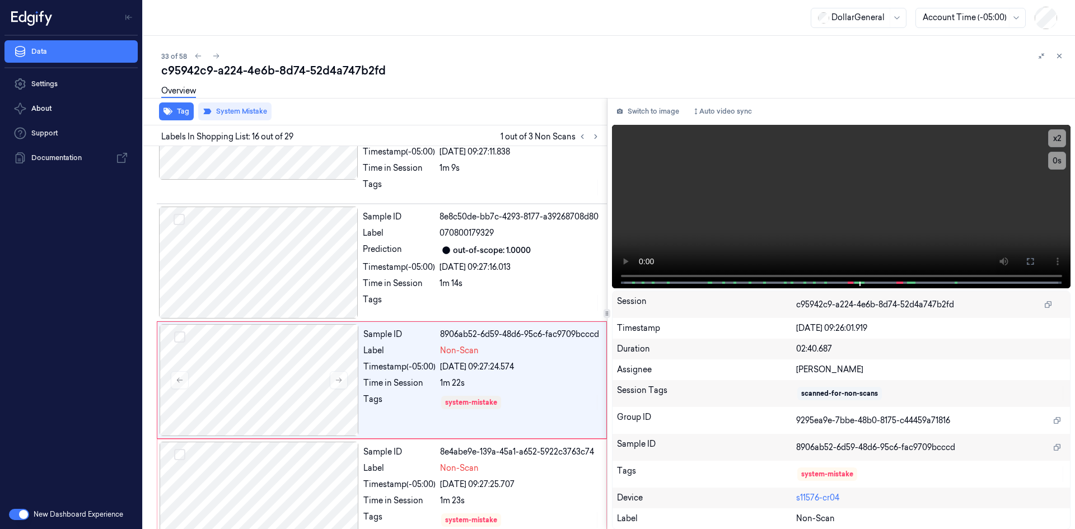
click at [189, 106] on div "Overview" at bounding box center [178, 92] width 35 height 29
click at [185, 108] on button "Tag" at bounding box center [176, 112] width 35 height 18
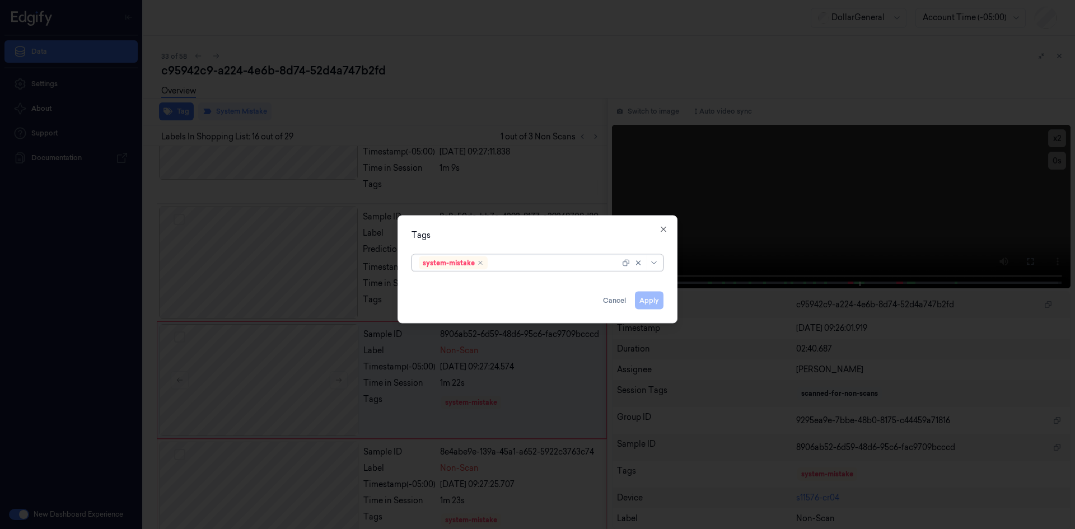
click at [533, 261] on div at bounding box center [555, 263] width 130 height 12
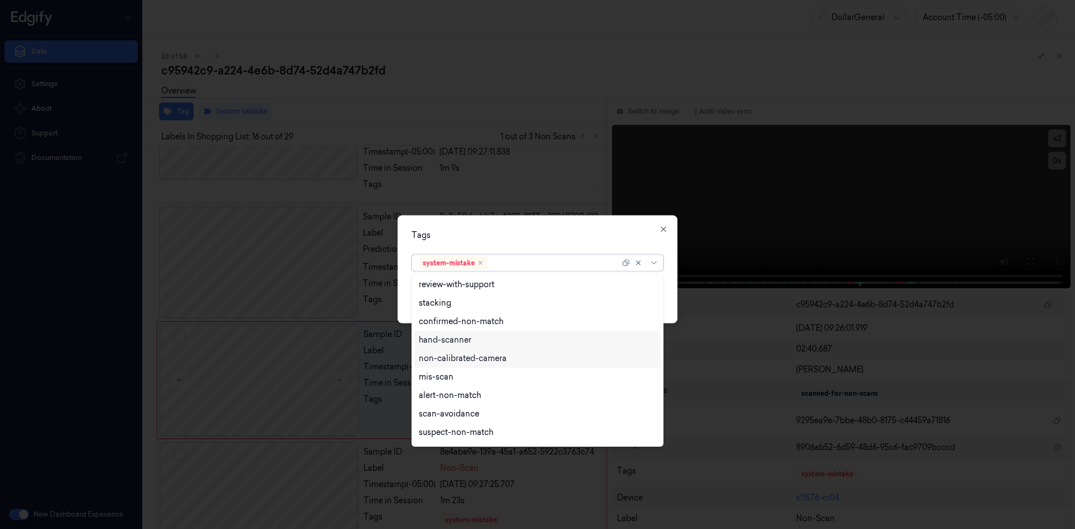
scroll to position [0, 0]
click at [470, 341] on div "hand-scanner" at bounding box center [445, 341] width 53 height 12
click at [542, 241] on div "Tags option hand-scanner, selected. 23 results available. Use Up and Down to ch…" at bounding box center [538, 269] width 280 height 108
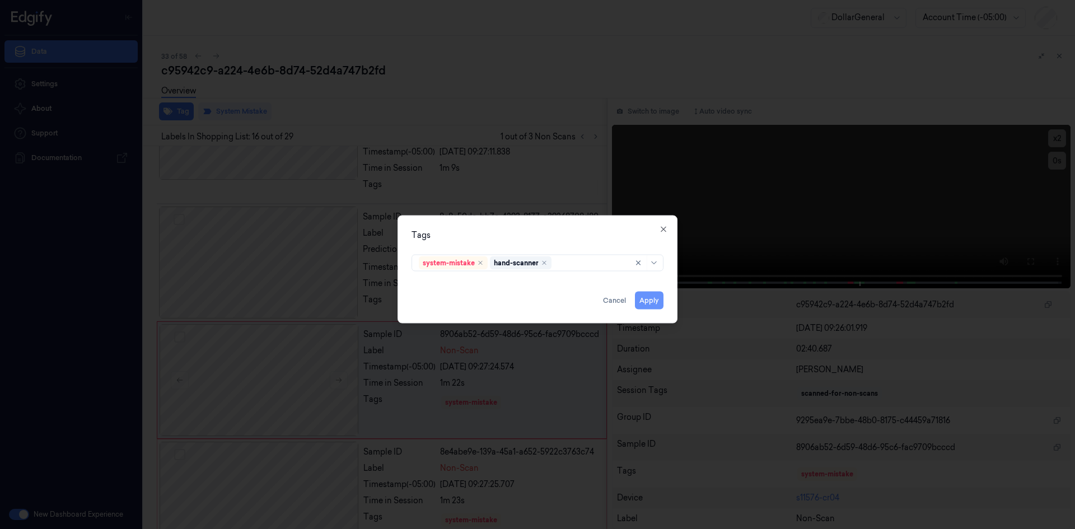
click at [655, 304] on button "Apply" at bounding box center [649, 300] width 29 height 18
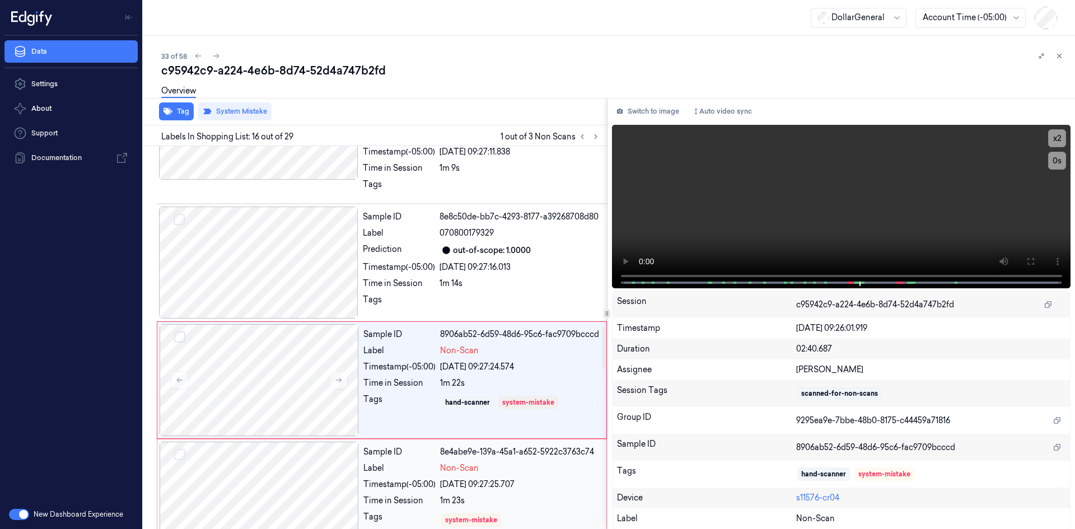
click at [462, 479] on div "[DATE] 09:27:25.707" at bounding box center [520, 485] width 160 height 12
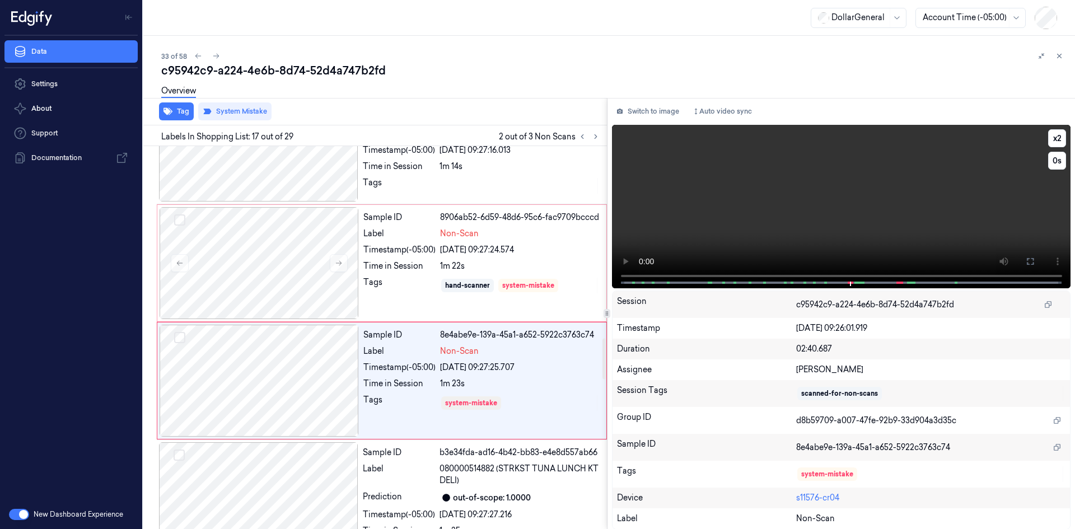
scroll to position [1815, 0]
click at [791, 198] on video at bounding box center [841, 207] width 459 height 164
click at [791, 199] on video at bounding box center [841, 207] width 459 height 164
click at [180, 110] on button "Tag" at bounding box center [176, 112] width 35 height 18
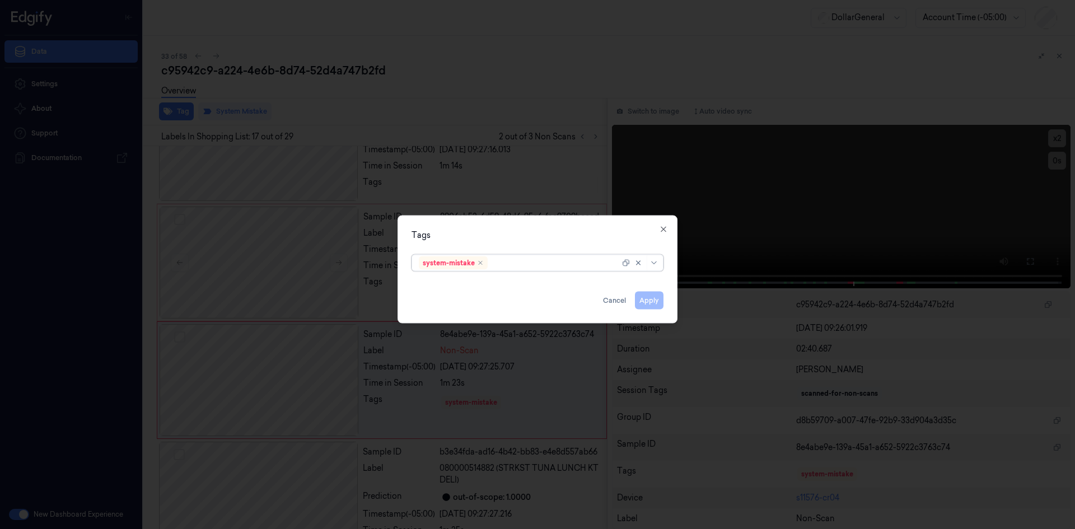
click at [516, 266] on div at bounding box center [555, 263] width 130 height 12
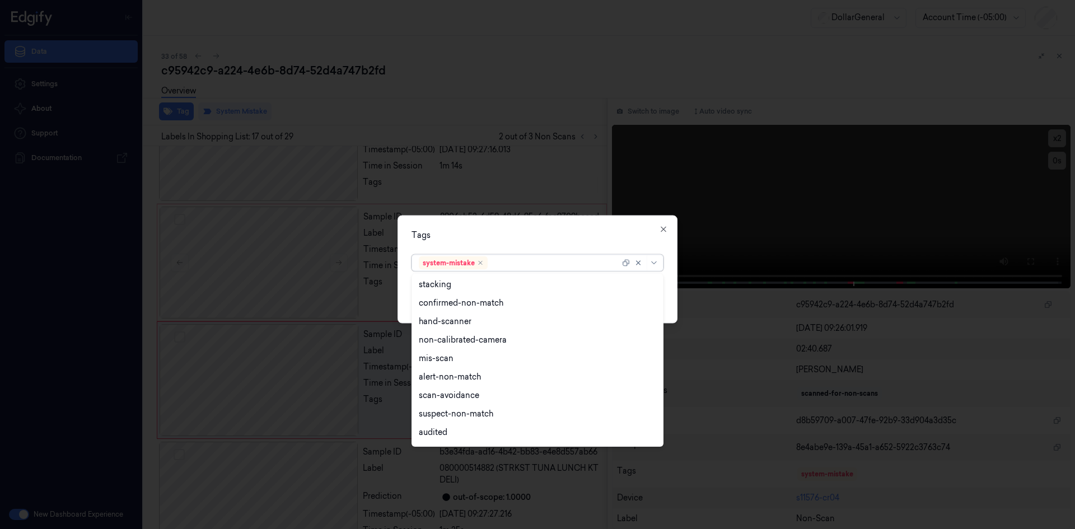
scroll to position [0, 0]
click at [459, 344] on div "hand-scanner" at bounding box center [445, 341] width 53 height 12
click at [522, 241] on div "Tags option hand-scanner, selected. 23 results available. Use Up and Down to ch…" at bounding box center [538, 269] width 280 height 108
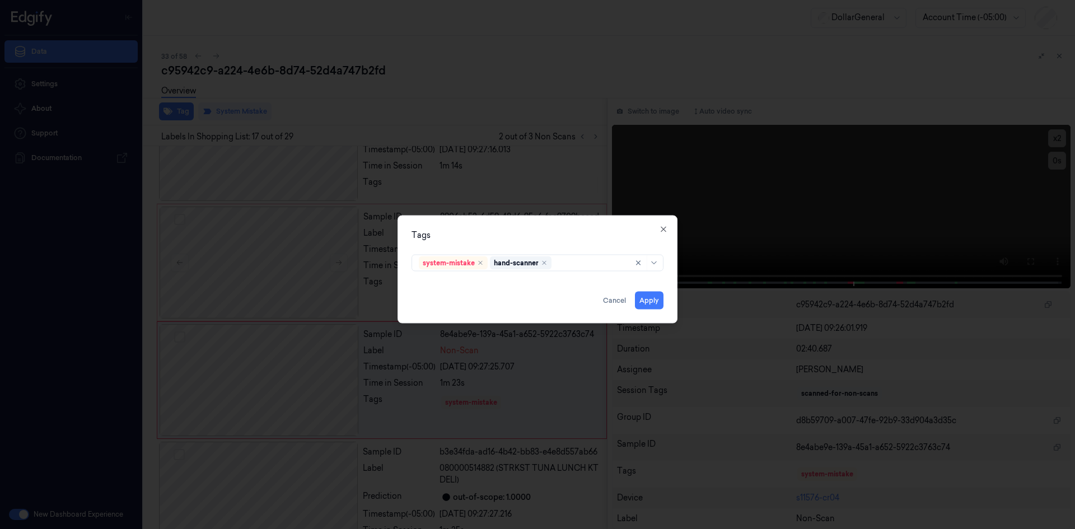
click at [655, 310] on div "Tags system-mistake hand-scanner Apply Cancel Close" at bounding box center [538, 269] width 280 height 108
click at [653, 304] on button "Apply" at bounding box center [649, 300] width 29 height 18
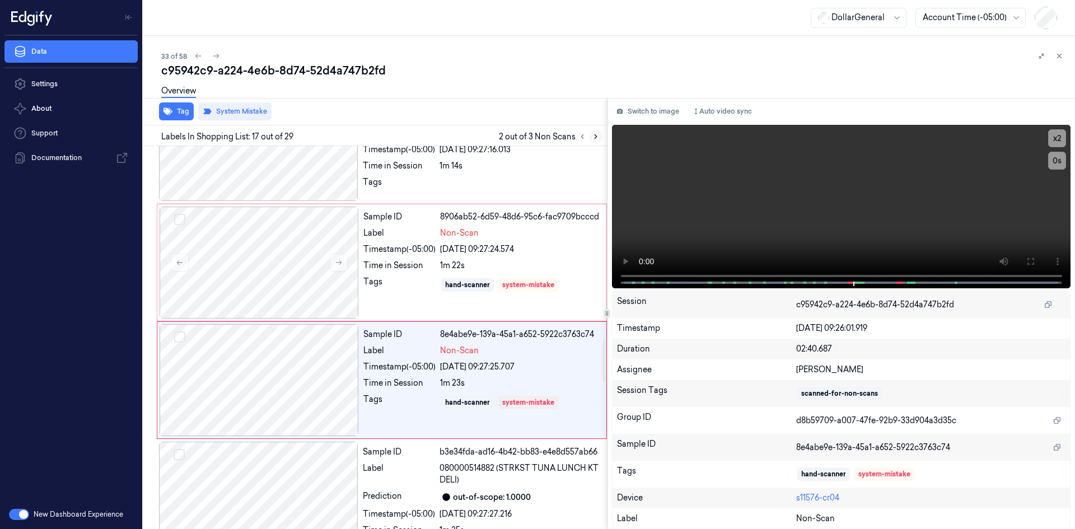
click at [593, 134] on icon at bounding box center [596, 137] width 8 height 8
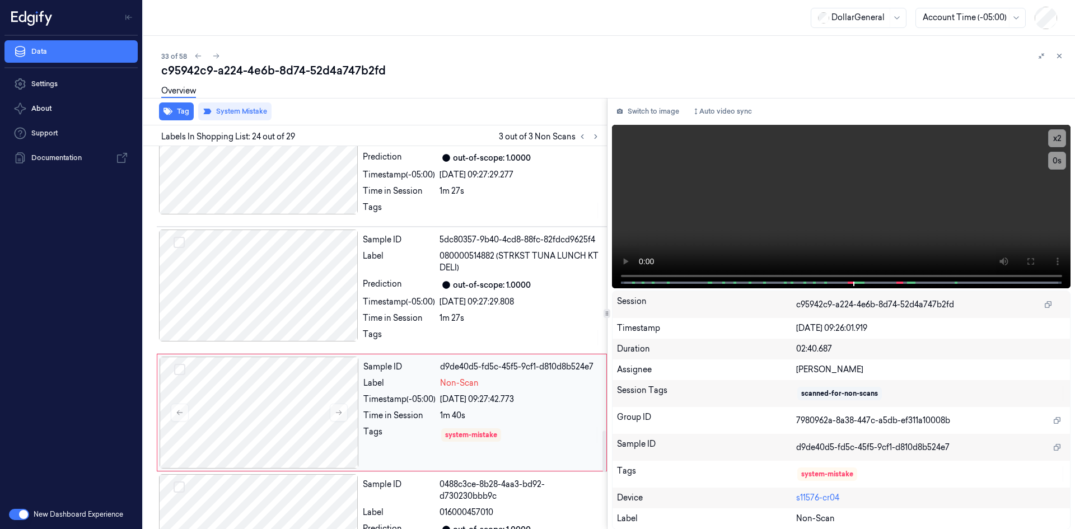
scroll to position [2696, 0]
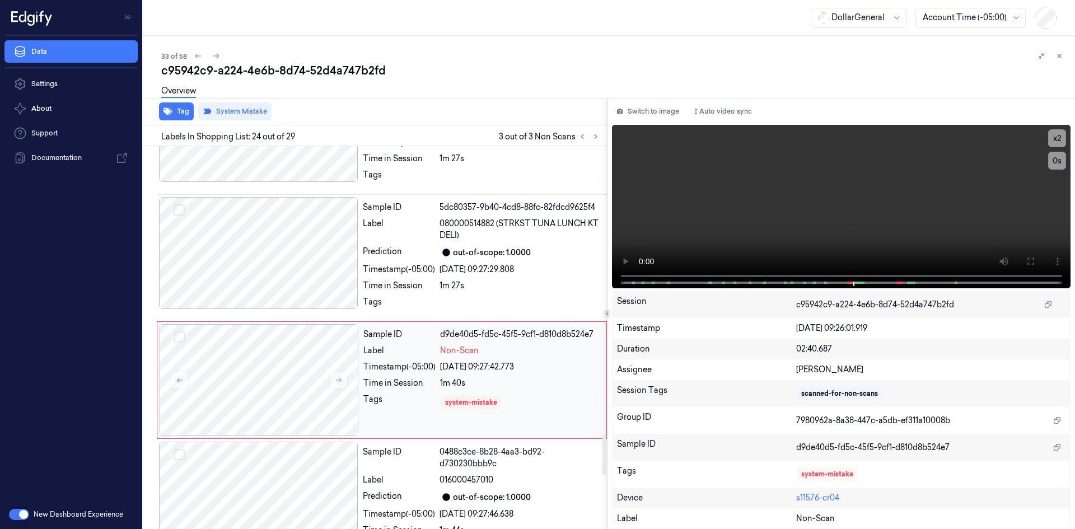
click at [469, 394] on div "system-mistake" at bounding box center [520, 403] width 160 height 18
click at [743, 229] on video at bounding box center [841, 207] width 459 height 164
click at [749, 221] on video at bounding box center [841, 207] width 459 height 164
click at [180, 113] on button "Tag" at bounding box center [176, 112] width 35 height 18
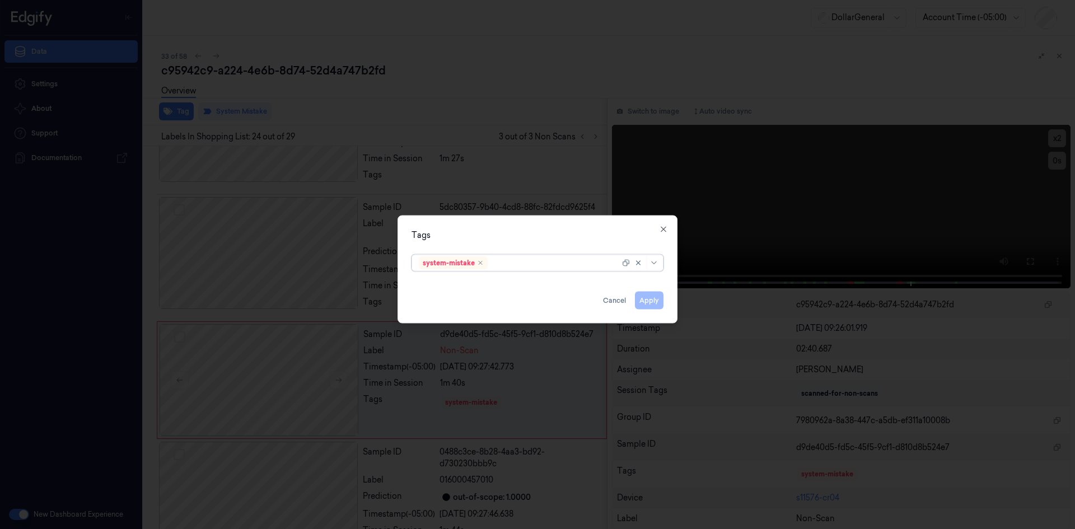
click at [542, 259] on div at bounding box center [555, 263] width 130 height 12
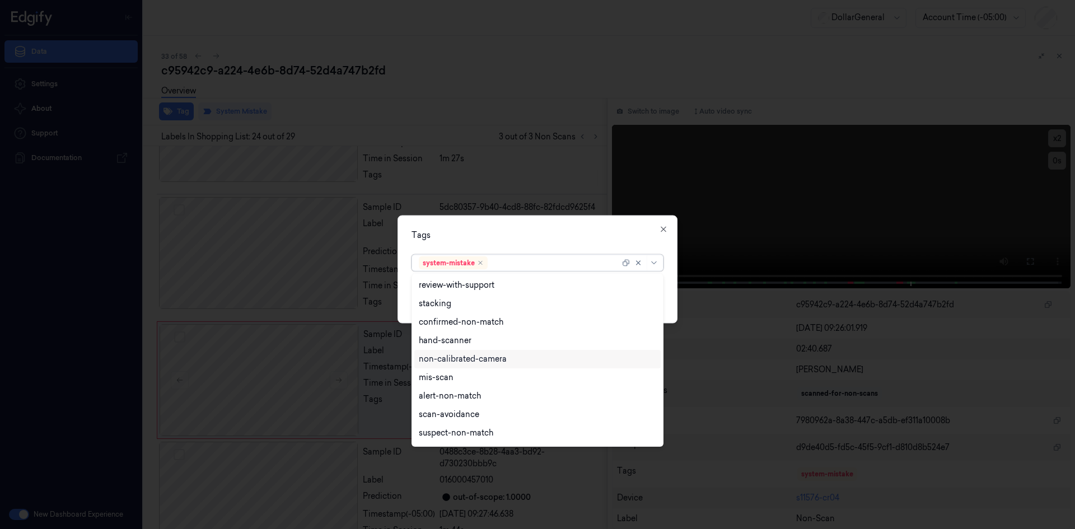
scroll to position [0, 0]
click at [481, 346] on div "hand-scanner" at bounding box center [538, 341] width 238 height 12
click at [590, 231] on div "Tags" at bounding box center [538, 235] width 252 height 12
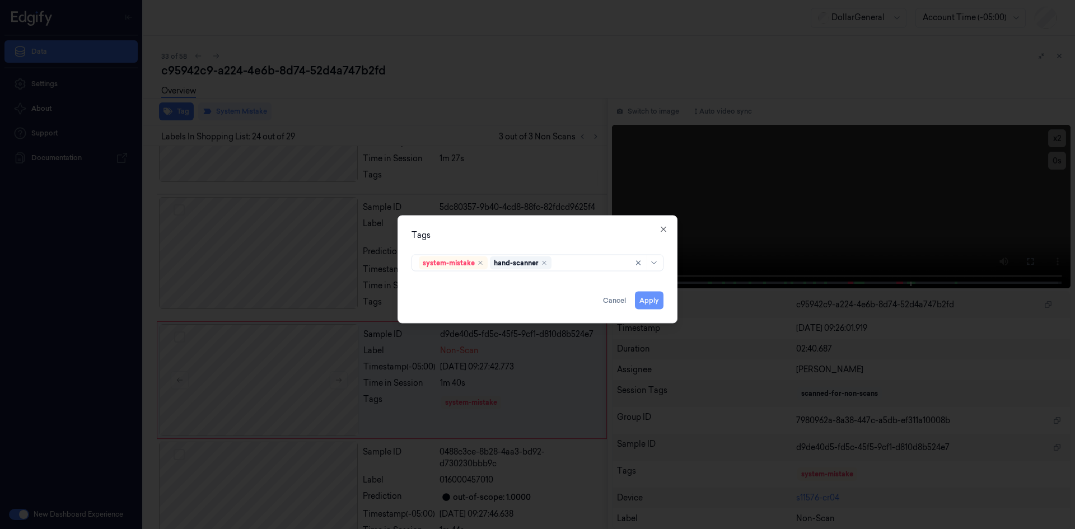
click at [663, 300] on button "Apply" at bounding box center [649, 300] width 29 height 18
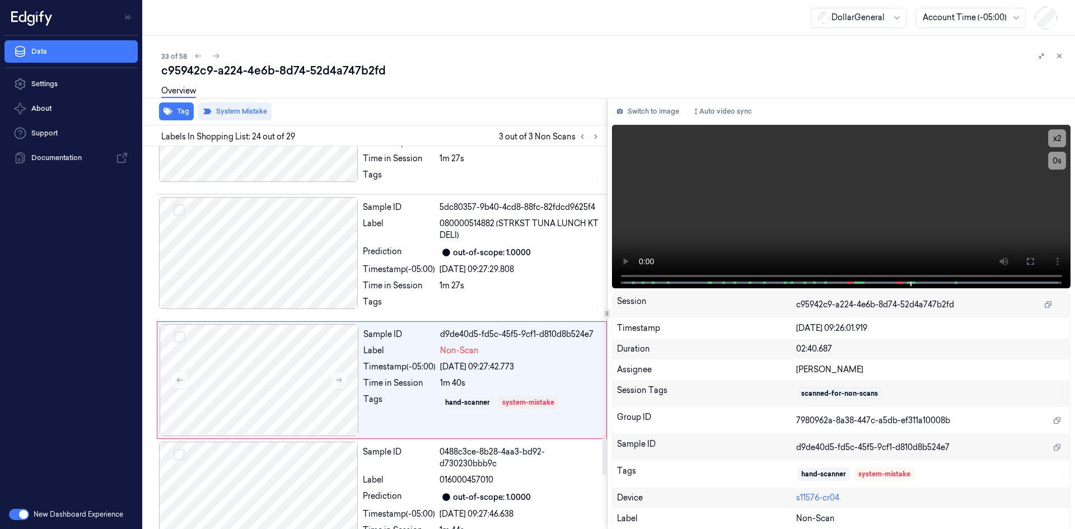
click at [485, 54] on div "33 of 58" at bounding box center [613, 55] width 905 height 13
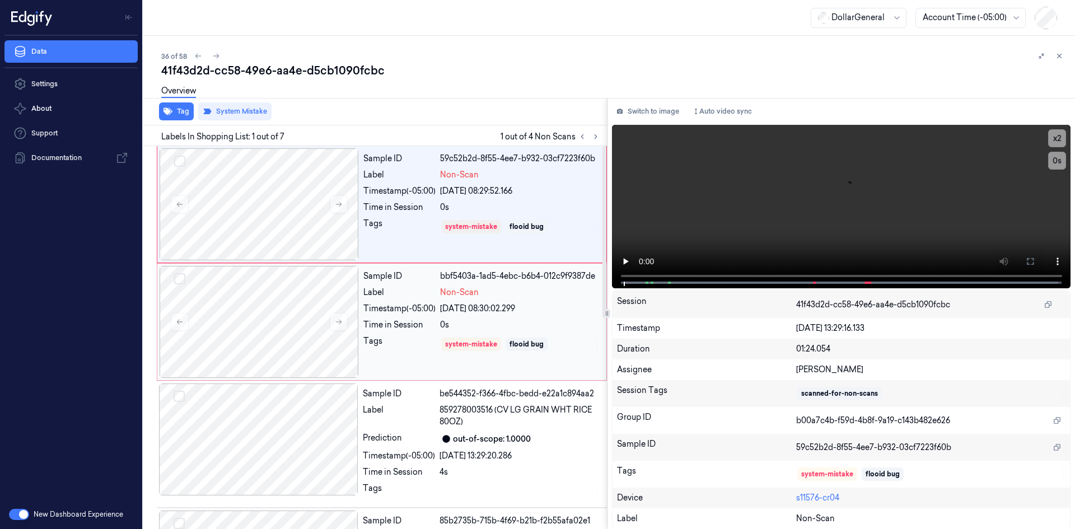
click at [480, 319] on div "0s" at bounding box center [520, 325] width 160 height 12
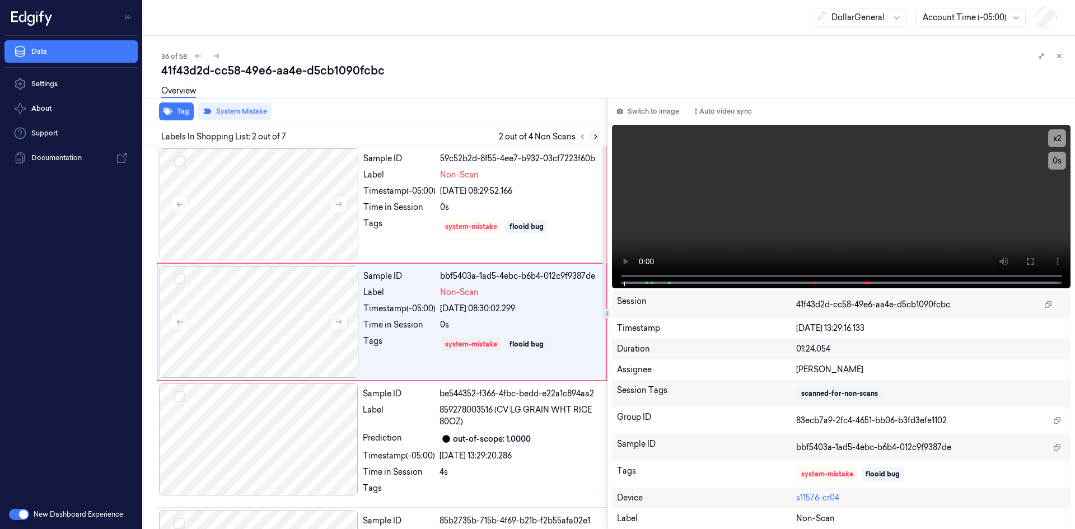
click at [600, 138] on button at bounding box center [595, 136] width 13 height 13
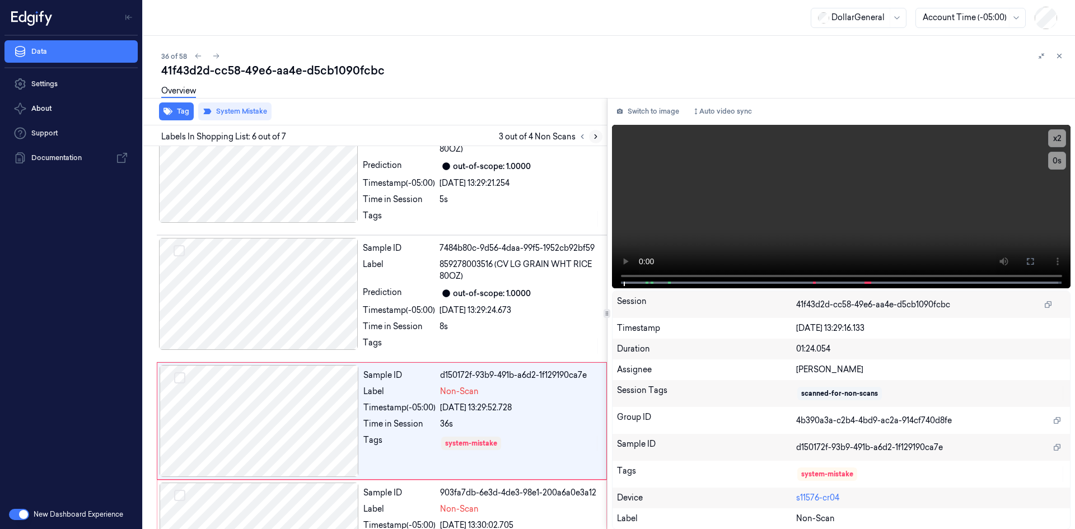
scroll to position [472, 0]
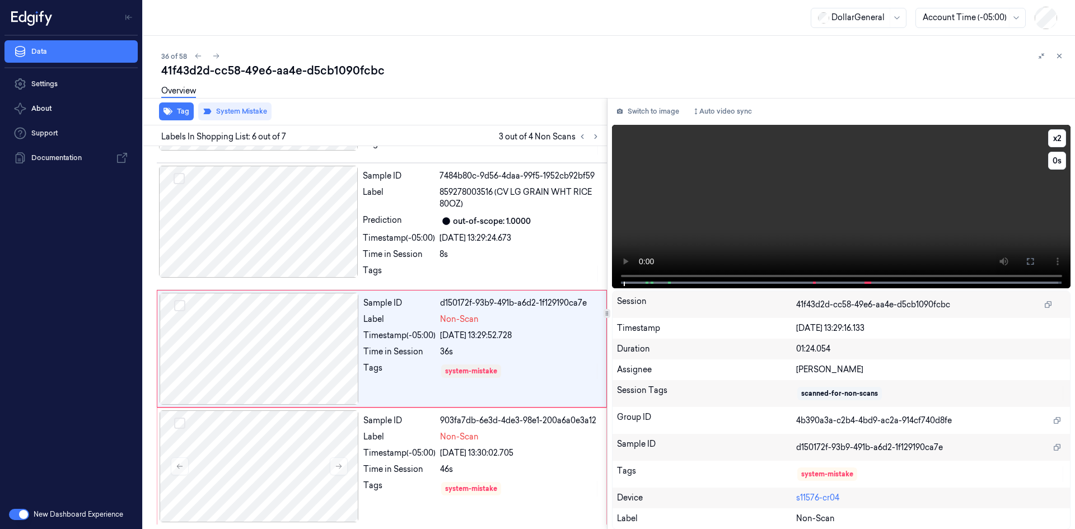
click at [754, 160] on video at bounding box center [841, 207] width 459 height 164
click at [747, 176] on video at bounding box center [841, 207] width 459 height 164
click at [538, 237] on div "[DATE] 13:29:24.673" at bounding box center [520, 238] width 161 height 12
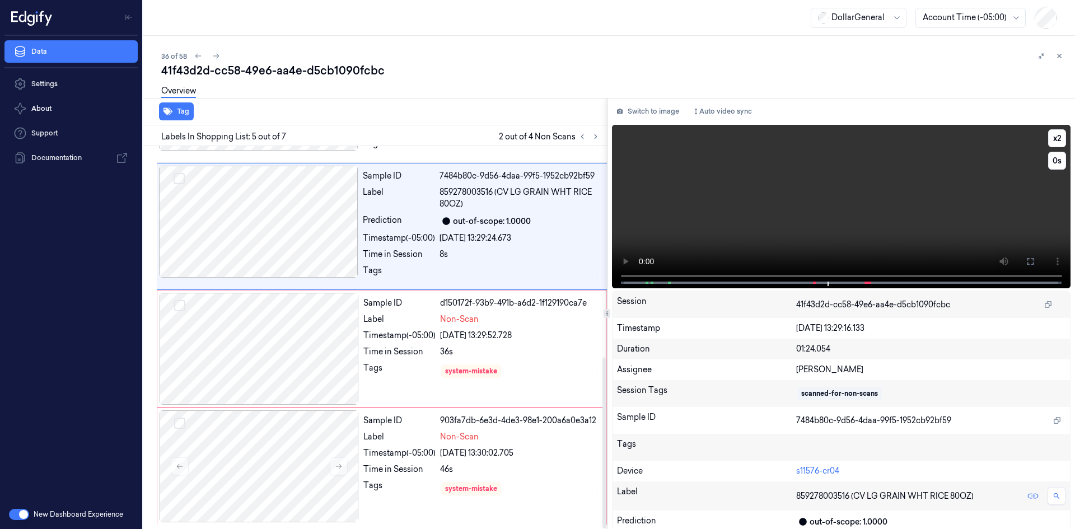
scroll to position [361, 0]
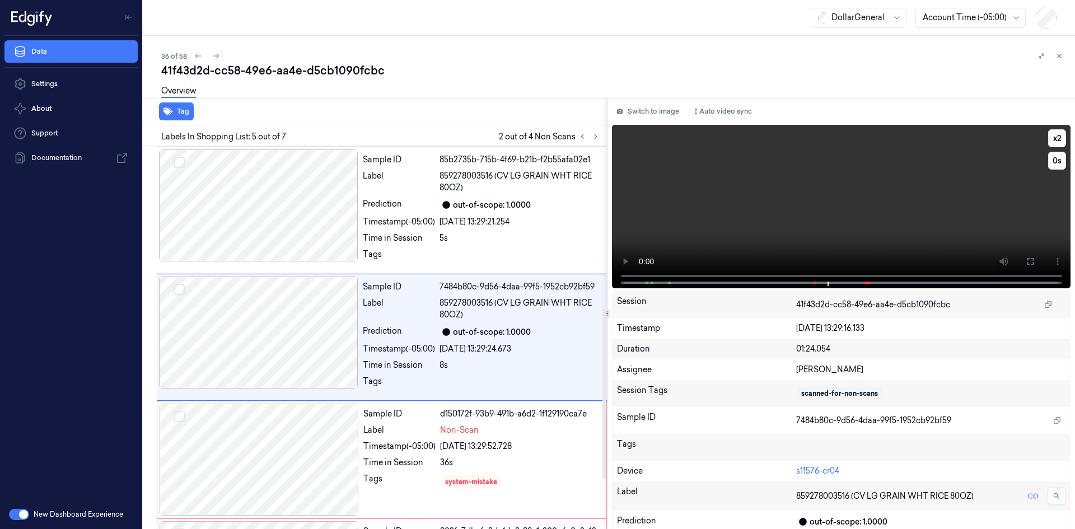
click at [803, 163] on video at bounding box center [841, 207] width 459 height 164
click at [738, 202] on video at bounding box center [841, 207] width 459 height 164
click at [527, 439] on div "Sample ID d150172f-93b9-491b-a6d2-1f129190ca7e Label Non-Scan Timestamp (-05:00…" at bounding box center [481, 460] width 245 height 112
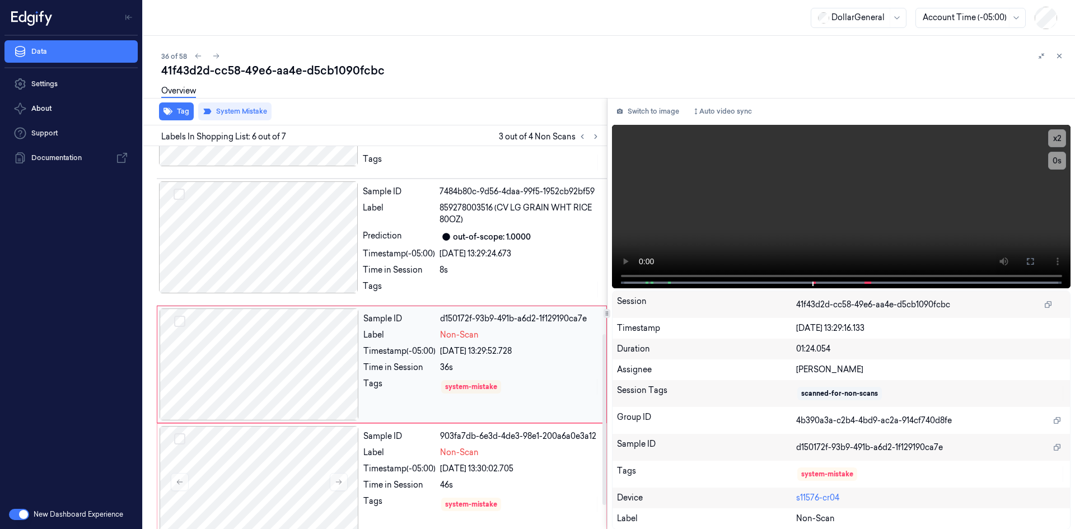
scroll to position [472, 0]
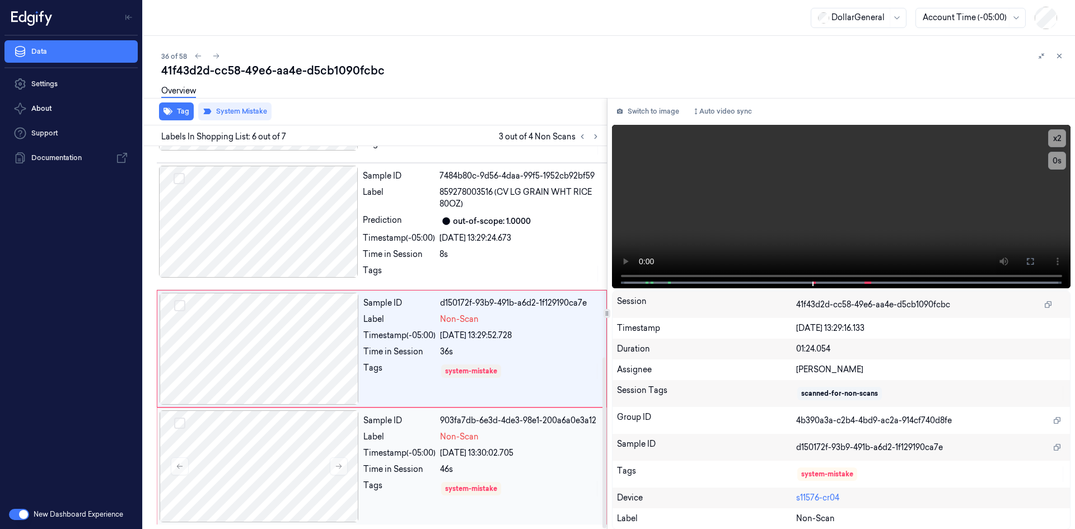
click at [501, 451] on div "[DATE] 13:30:02.705" at bounding box center [520, 454] width 160 height 12
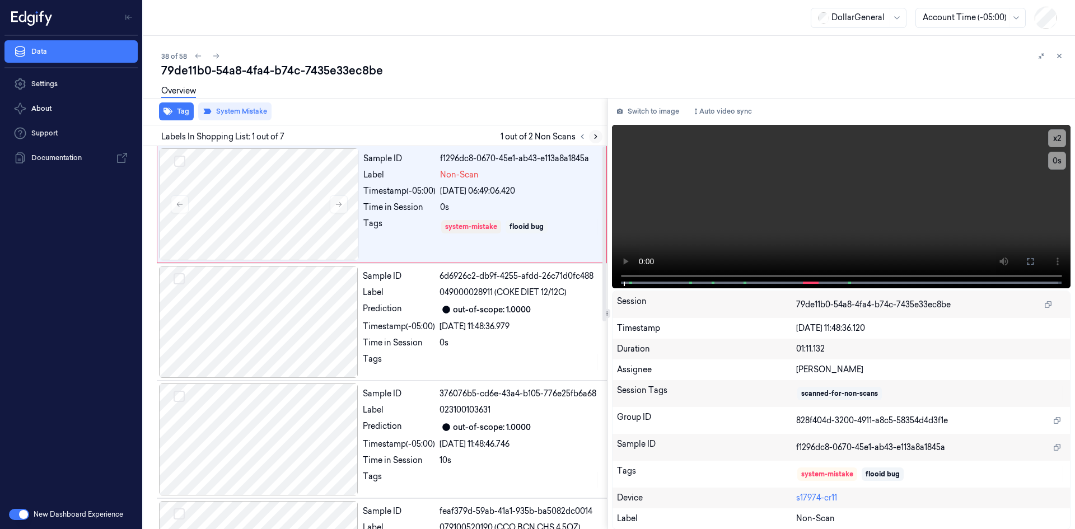
click at [598, 132] on button at bounding box center [595, 136] width 13 height 13
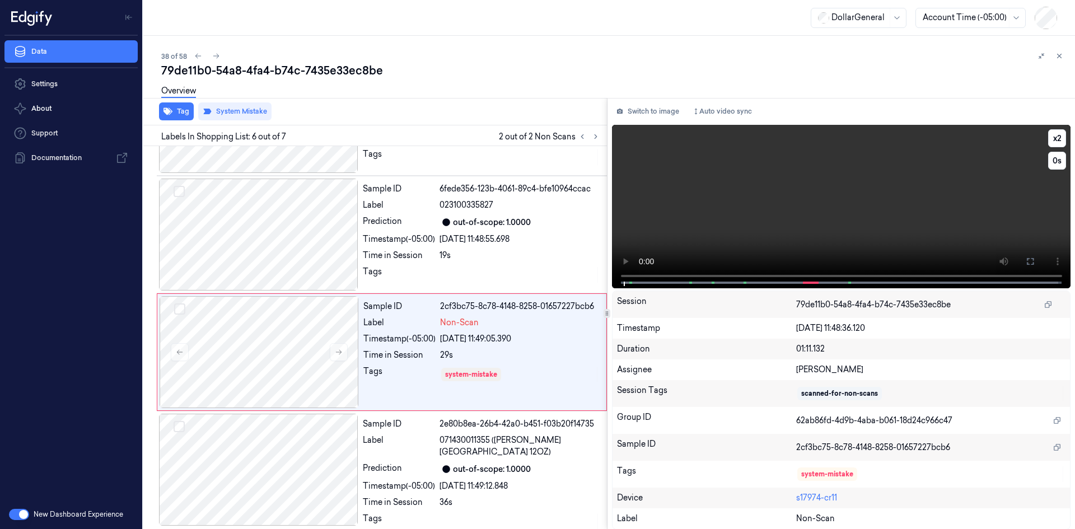
scroll to position [453, 0]
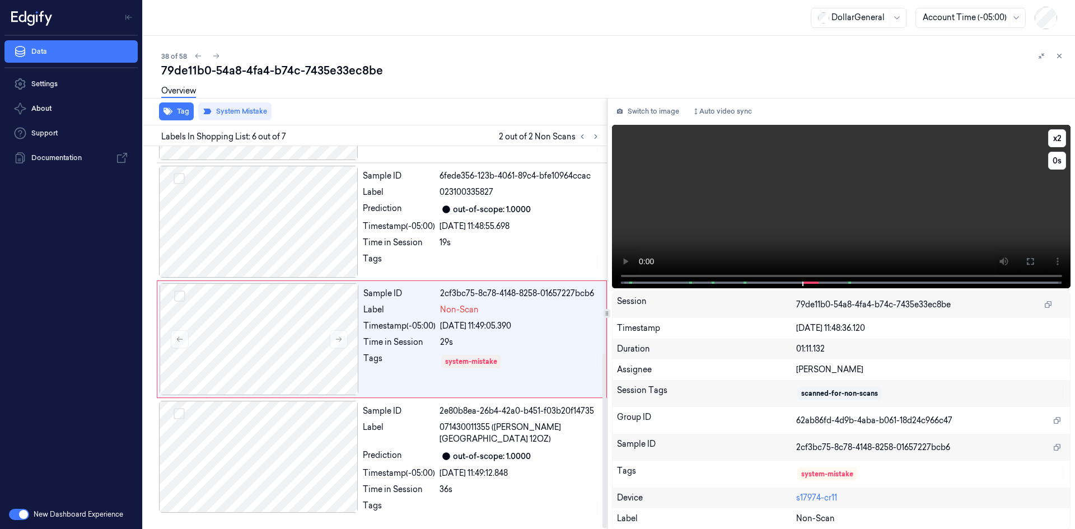
click at [738, 235] on video at bounding box center [841, 207] width 459 height 164
click at [738, 232] on video at bounding box center [841, 207] width 459 height 164
click at [171, 115] on icon "button" at bounding box center [168, 111] width 9 height 9
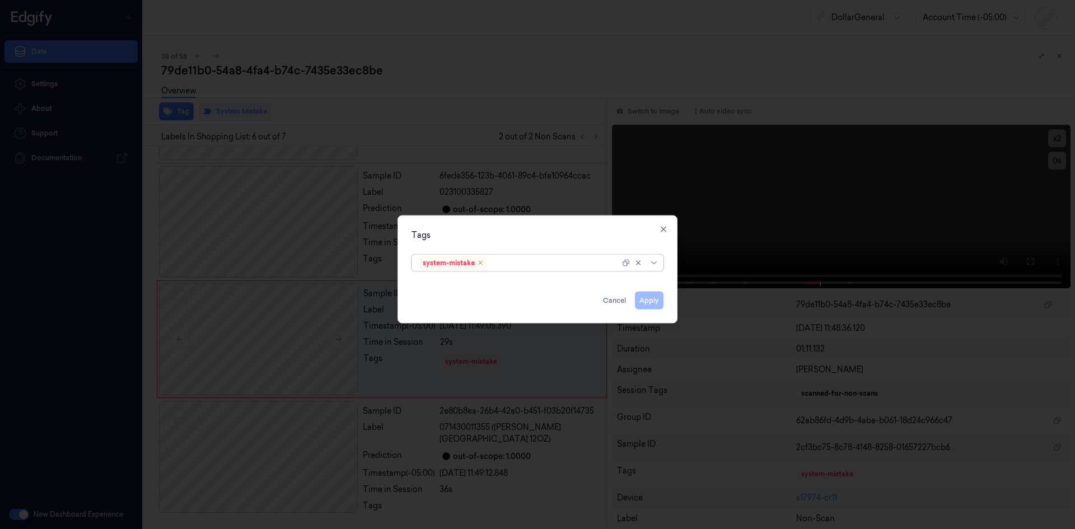
click at [519, 263] on div at bounding box center [555, 263] width 130 height 12
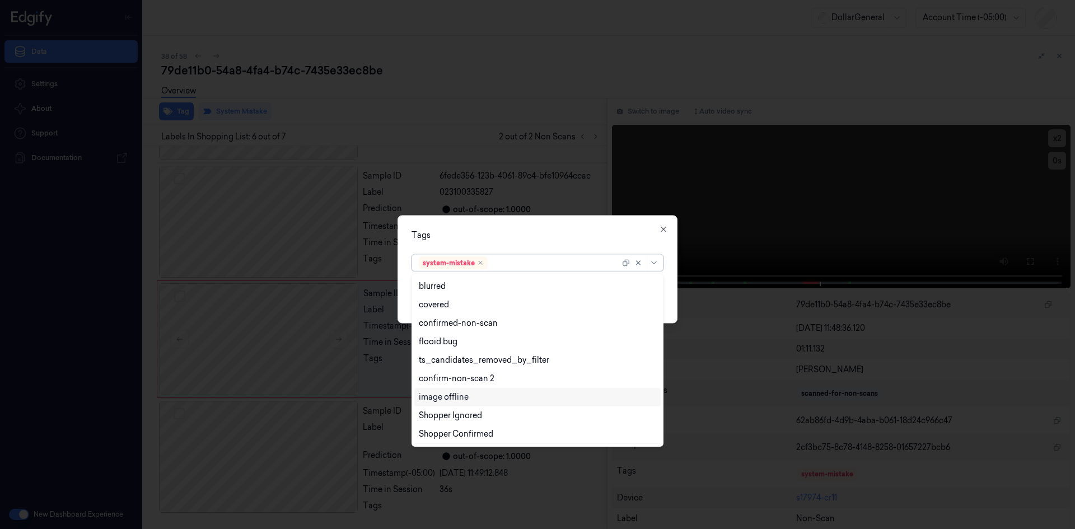
scroll to position [276, 0]
click at [441, 432] on div "picklist" at bounding box center [432, 435] width 27 height 12
click at [580, 244] on div "Tags option picklist, selected. 23 results available. Use Up and Down to choose…" at bounding box center [538, 269] width 280 height 108
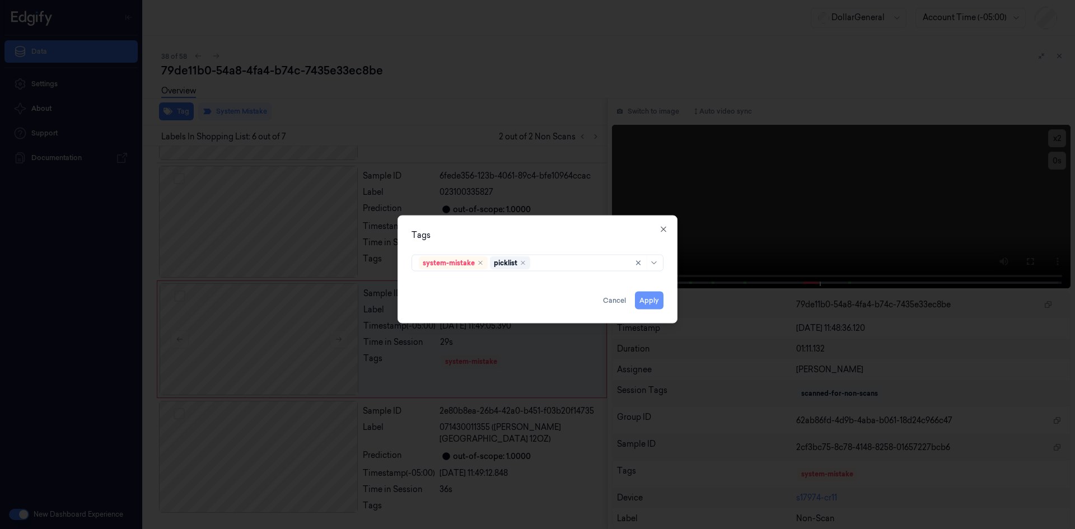
click at [642, 298] on button "Apply" at bounding box center [649, 300] width 29 height 18
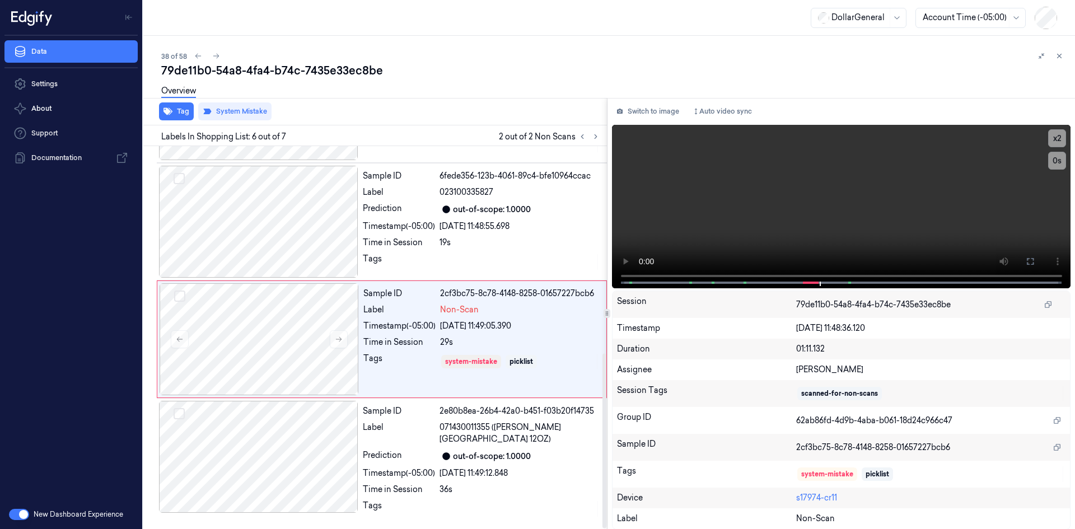
click at [504, 95] on div "Overview" at bounding box center [613, 92] width 905 height 29
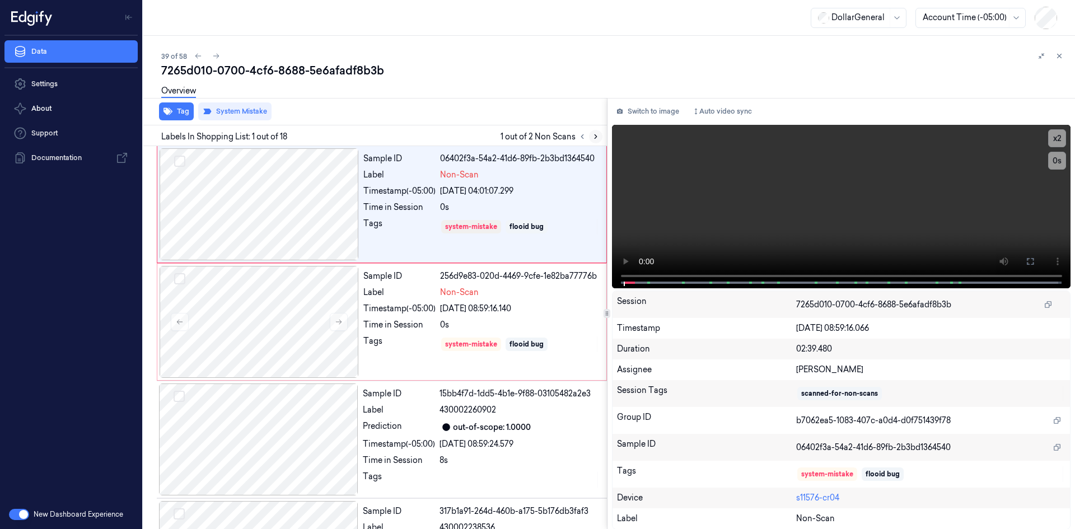
click at [602, 136] on button at bounding box center [595, 136] width 13 height 13
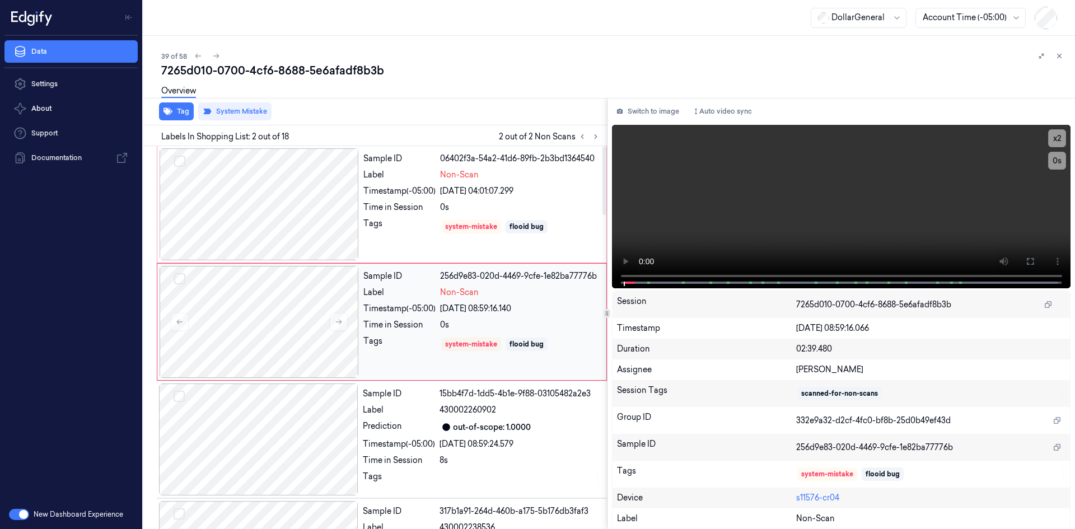
click at [515, 317] on div "Sample ID 256d9e83-020d-4469-9cfe-1e82ba77776b Label Non-Scan Timestamp (-05:00…" at bounding box center [481, 322] width 245 height 112
click at [597, 189] on div "[DATE] 04:01:07.299" at bounding box center [520, 191] width 160 height 12
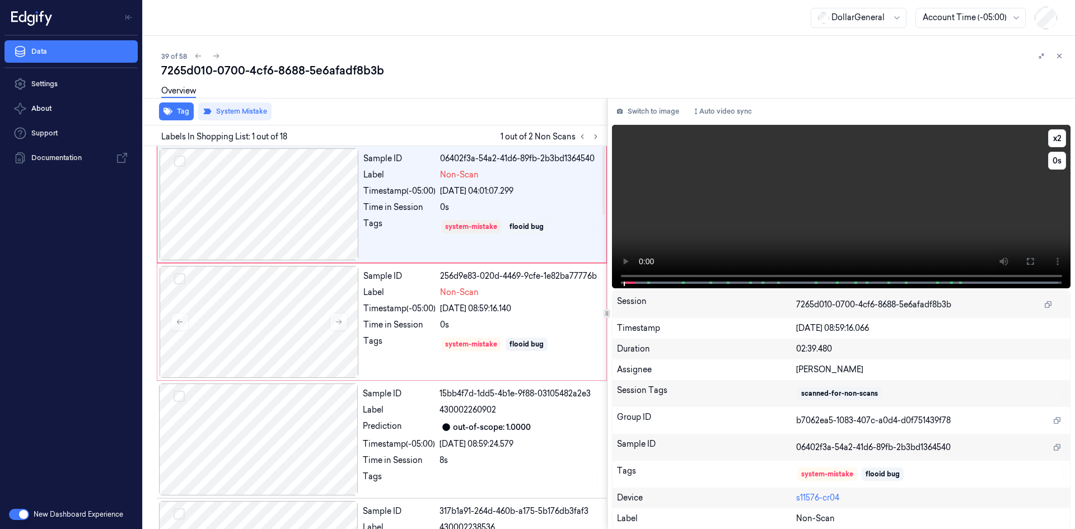
click at [803, 225] on video at bounding box center [841, 207] width 459 height 164
click at [857, 188] on video at bounding box center [841, 207] width 459 height 164
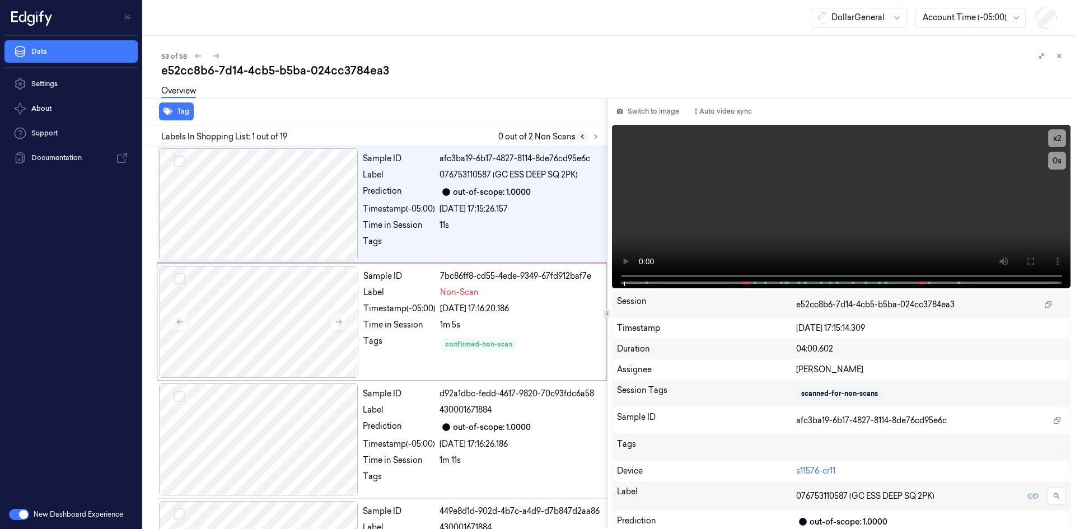
click at [583, 136] on icon at bounding box center [582, 137] width 2 height 4
click at [608, 134] on div "Tag Labels In Shopping List: 1 out of 19 0 out of 2 Non Scans Sample ID afc3ba1…" at bounding box center [607, 313] width 937 height 431
click at [599, 134] on icon at bounding box center [596, 137] width 8 height 8
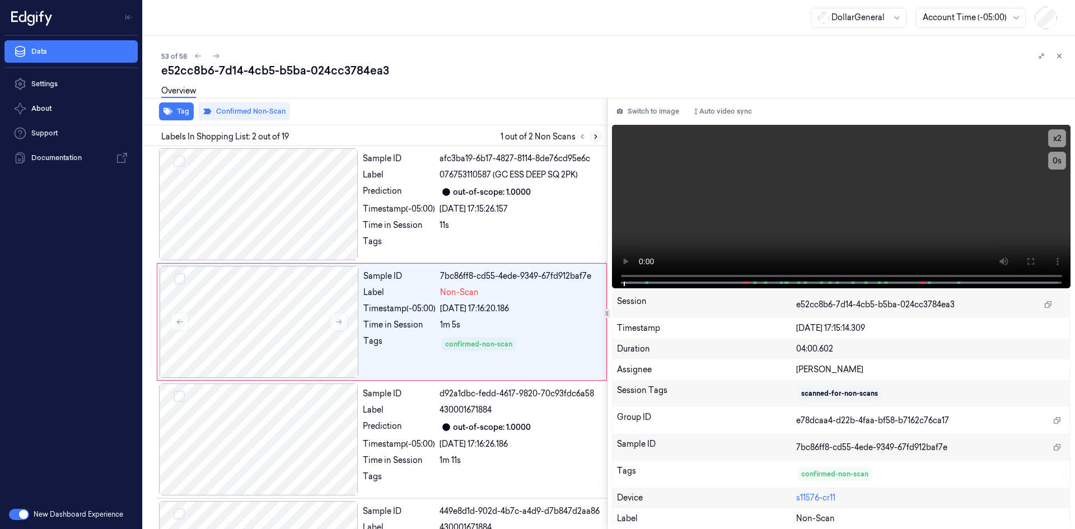
click at [596, 140] on icon at bounding box center [596, 137] width 8 height 8
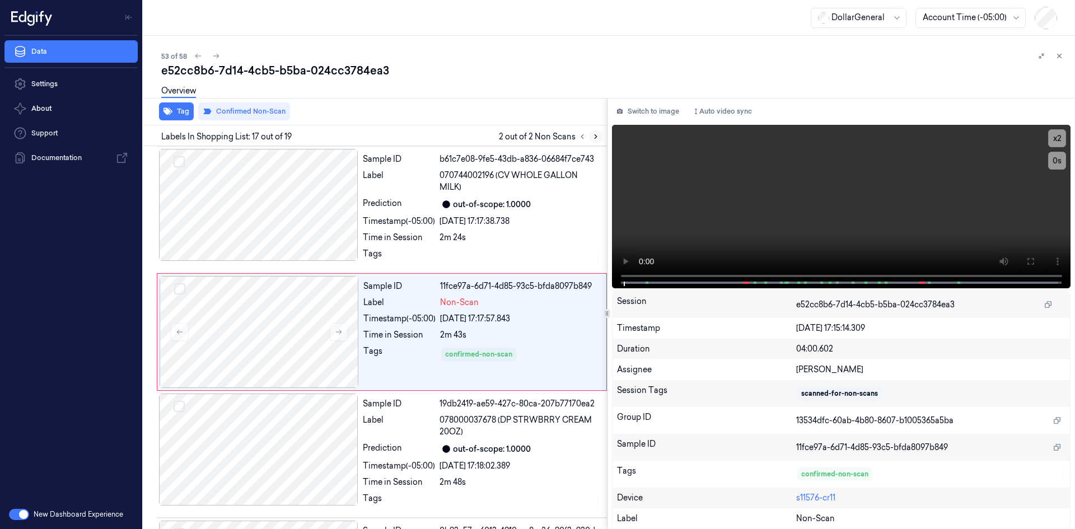
scroll to position [1856, 0]
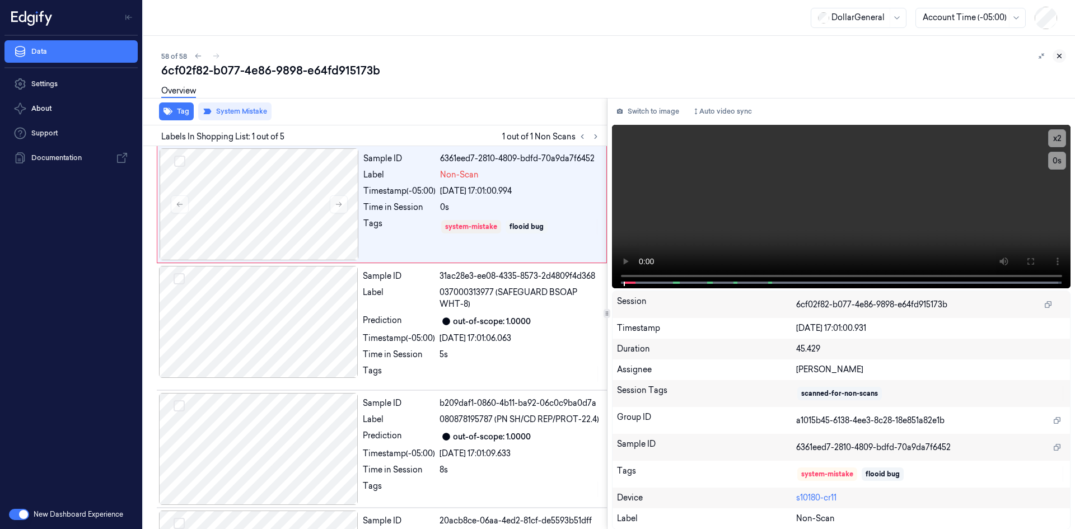
click at [1065, 54] on button at bounding box center [1059, 55] width 13 height 13
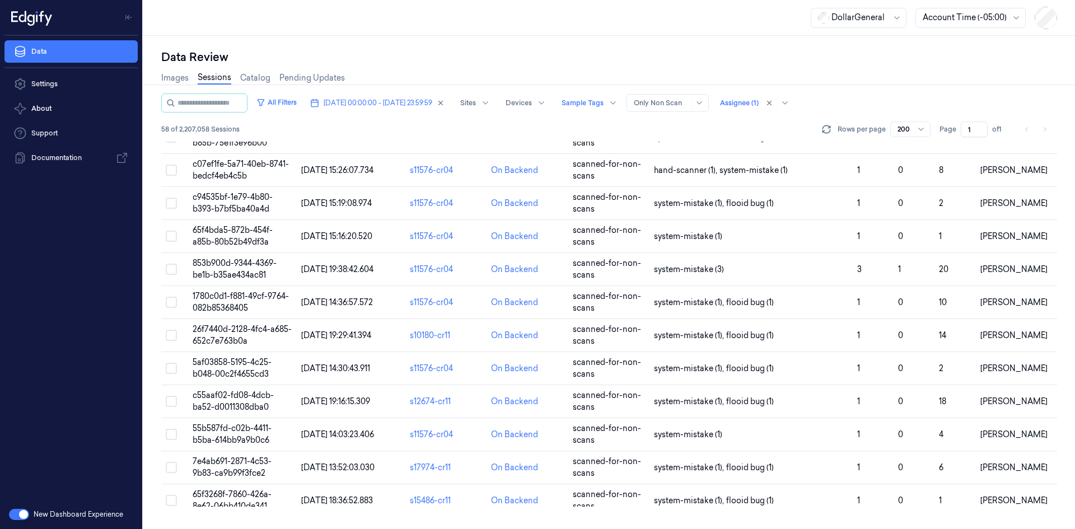
scroll to position [1562, 0]
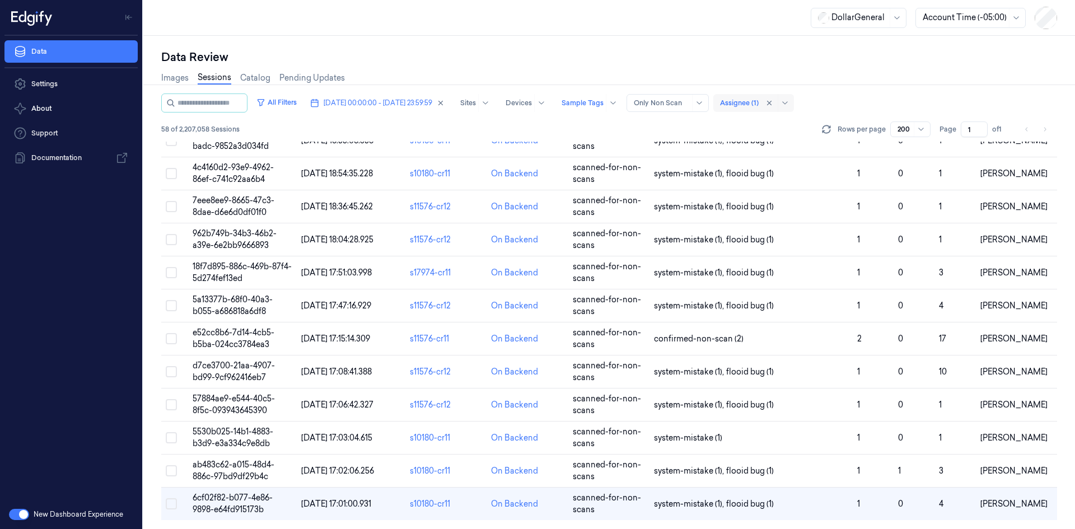
click at [759, 105] on div at bounding box center [739, 103] width 39 height 10
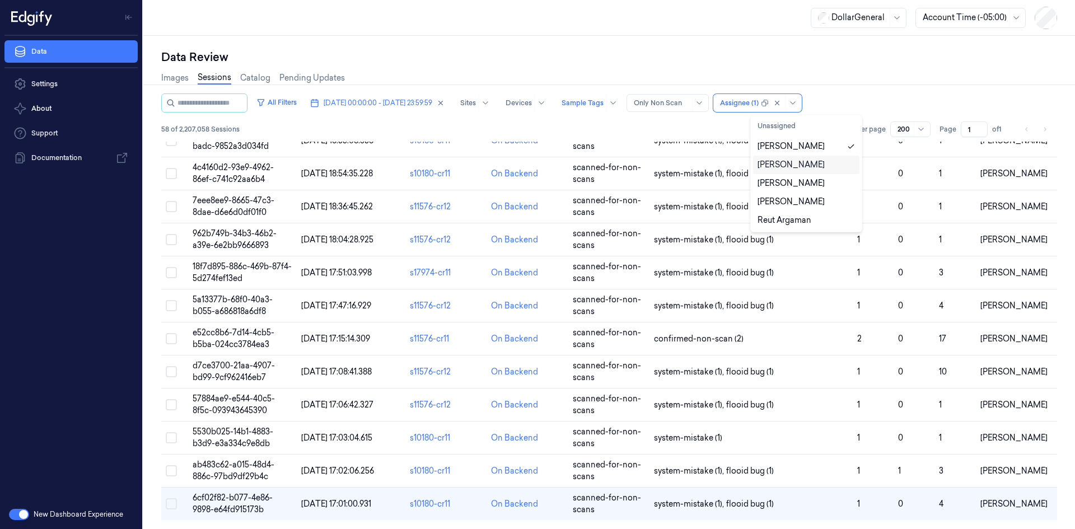
click at [802, 161] on div "[PERSON_NAME]" at bounding box center [791, 165] width 67 height 12
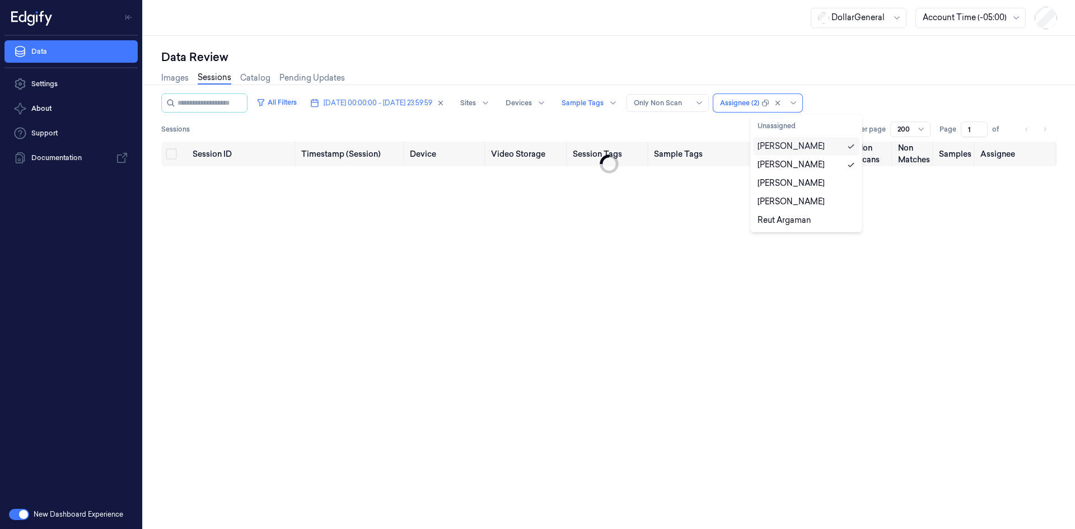
click at [813, 145] on div "[PERSON_NAME]" at bounding box center [791, 147] width 67 height 12
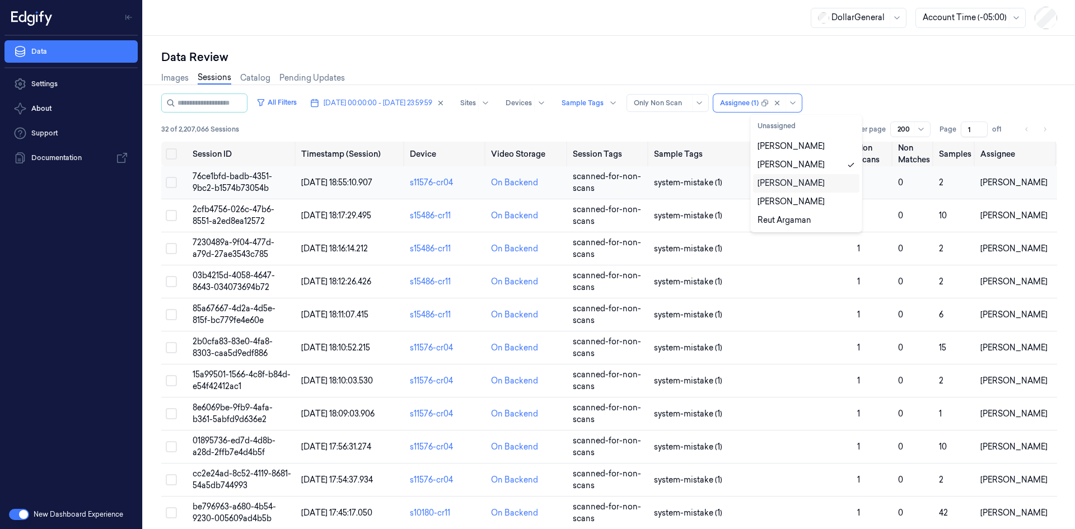
click at [278, 179] on td "76ce1bfd-badb-4351-9bc2-b1574b73054b" at bounding box center [242, 182] width 109 height 33
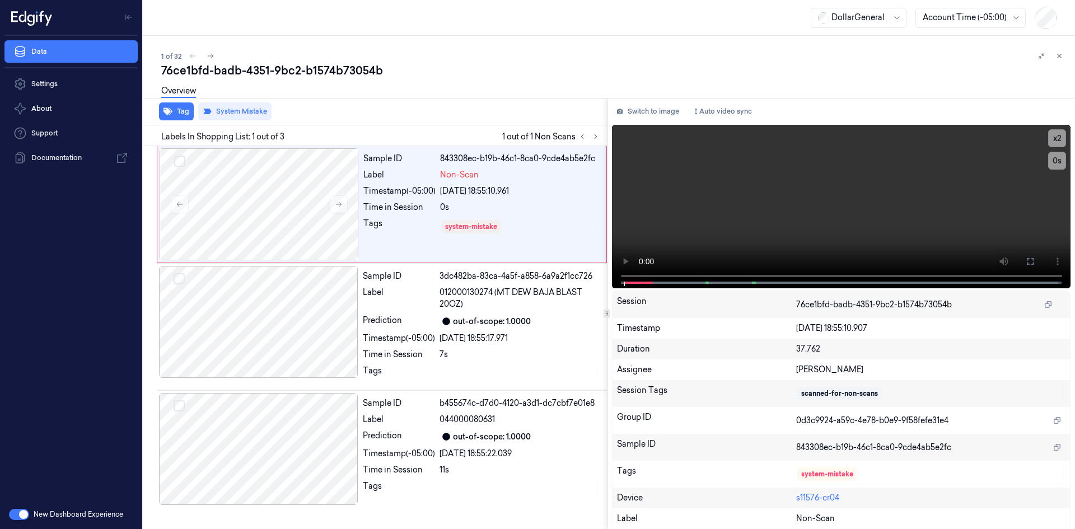
click at [393, 100] on div "Overview" at bounding box center [613, 92] width 905 height 29
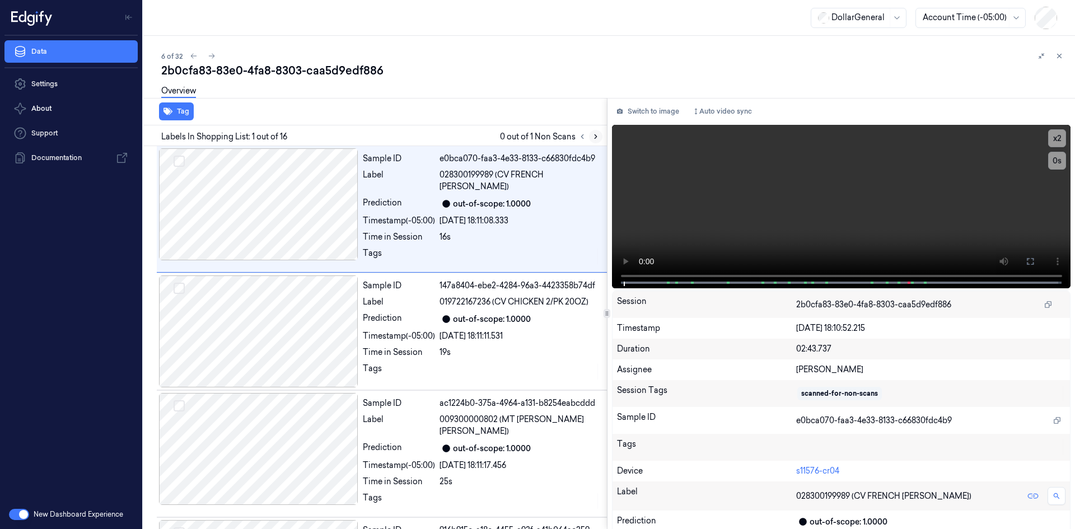
click at [598, 139] on icon at bounding box center [596, 137] width 8 height 8
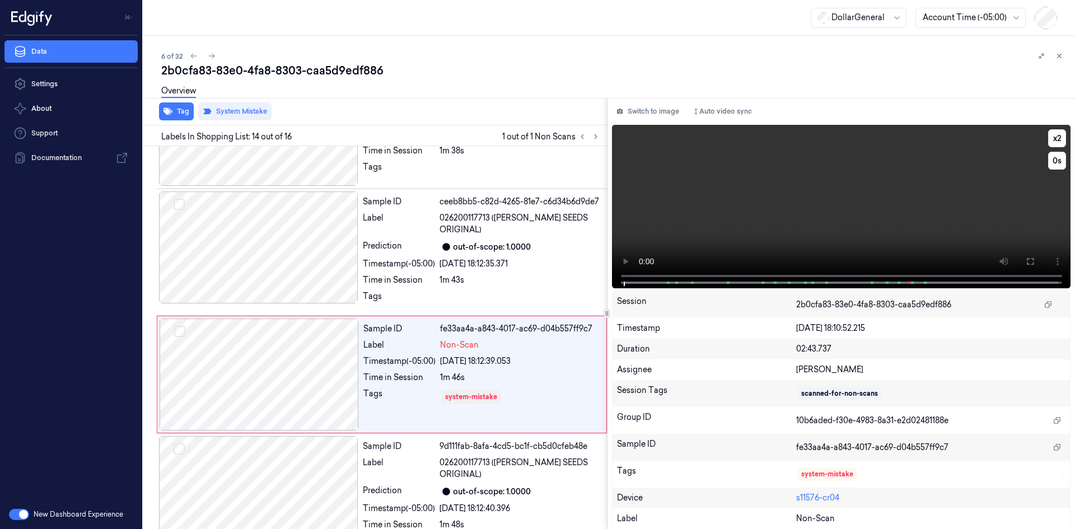
scroll to position [1465, 0]
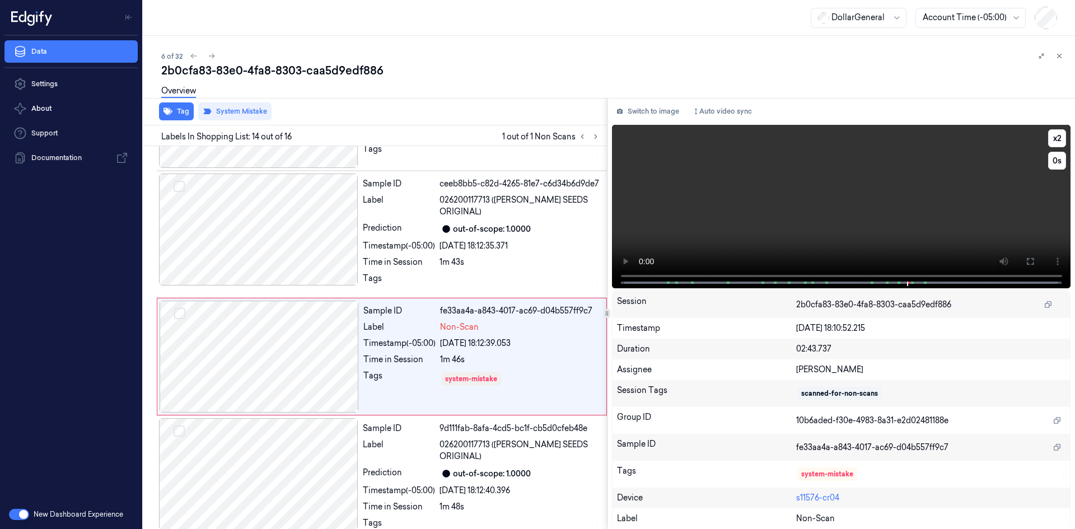
click at [799, 187] on video at bounding box center [841, 207] width 459 height 164
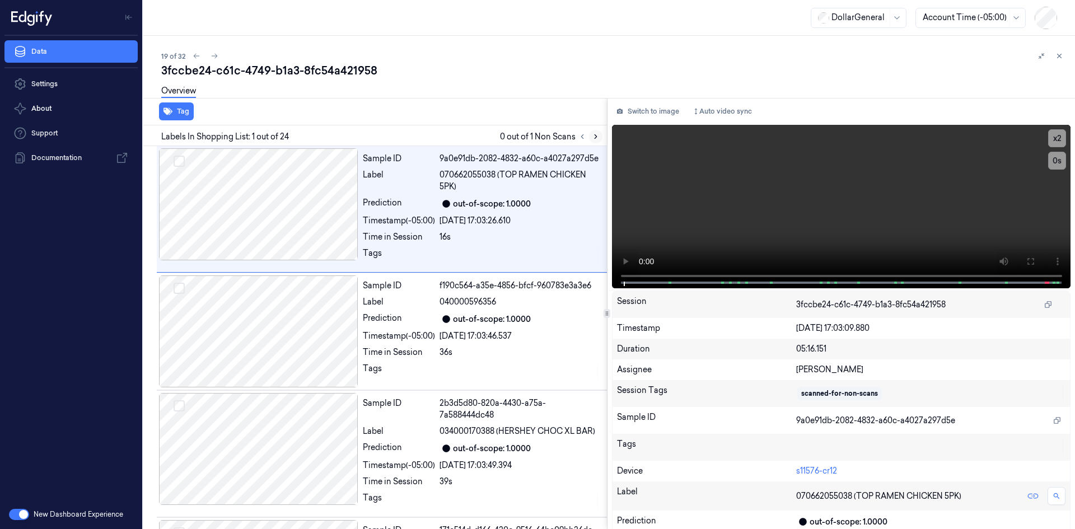
click at [593, 134] on icon at bounding box center [596, 137] width 8 height 8
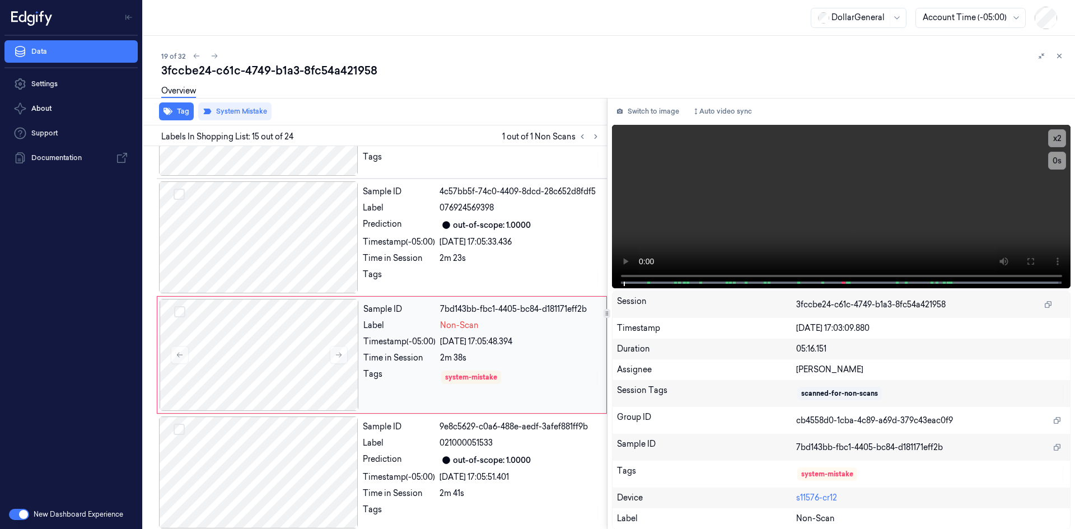
scroll to position [1580, 0]
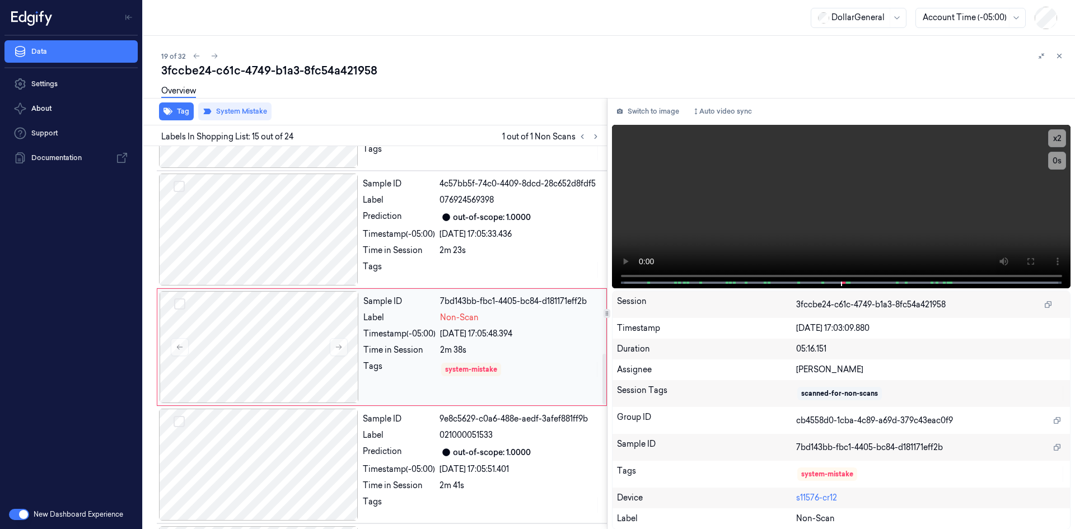
click at [527, 330] on div "Sample ID 7bd143bb-fbc1-4405-bc84-d181171eff2b Label Non-Scan Timestamp (-05:00…" at bounding box center [481, 347] width 245 height 112
click at [693, 189] on video at bounding box center [841, 207] width 459 height 164
click at [1051, 144] on button "x 2" at bounding box center [1058, 138] width 18 height 18
click at [968, 167] on video at bounding box center [841, 207] width 459 height 164
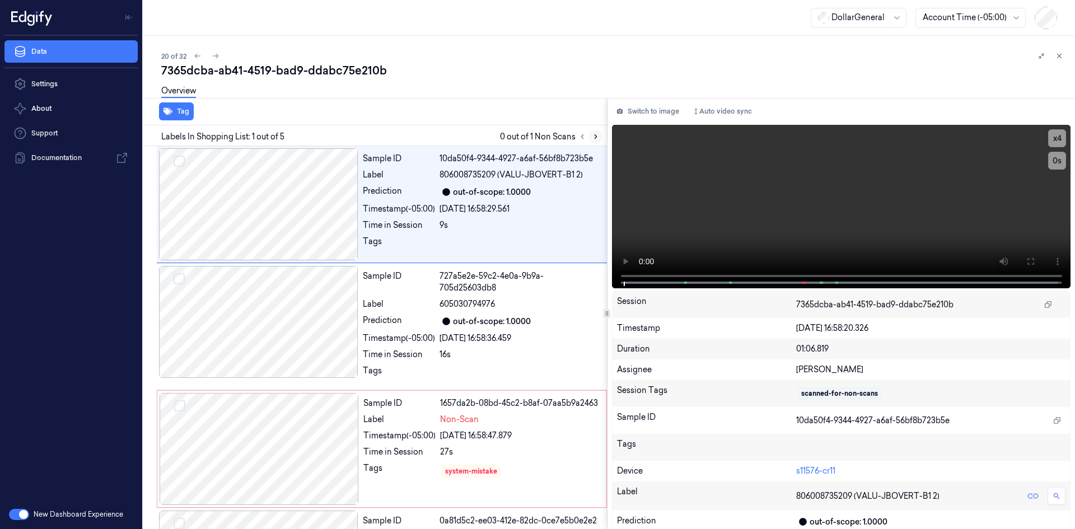
click at [599, 133] on icon at bounding box center [596, 137] width 8 height 8
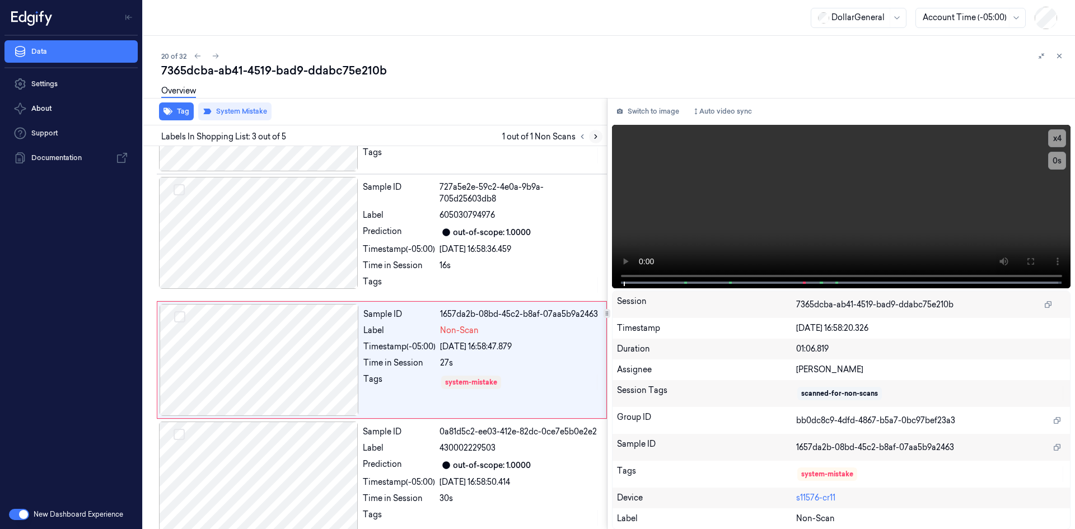
scroll to position [102, 0]
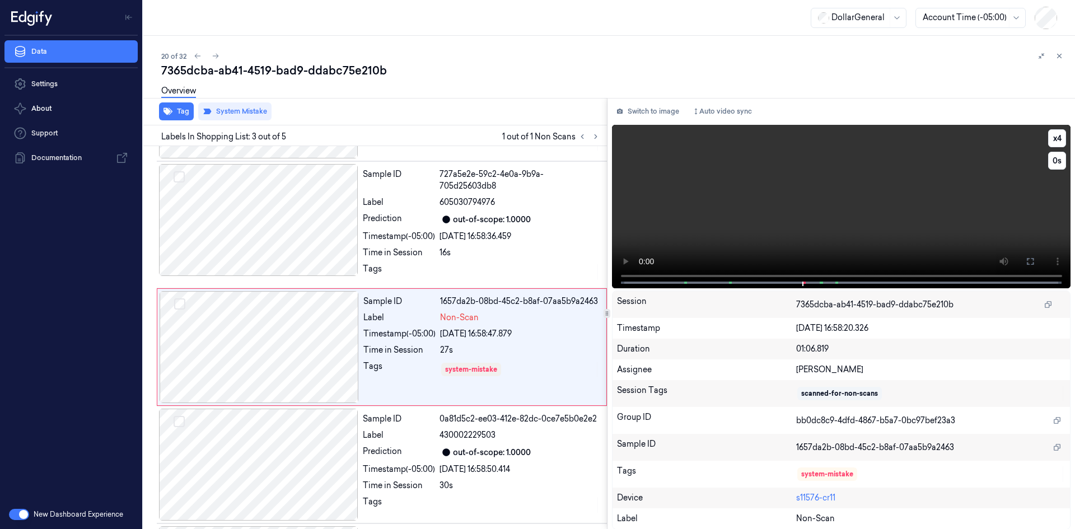
click at [720, 198] on video at bounding box center [841, 207] width 459 height 164
click at [720, 197] on video at bounding box center [841, 207] width 459 height 164
click at [515, 263] on div at bounding box center [520, 272] width 161 height 18
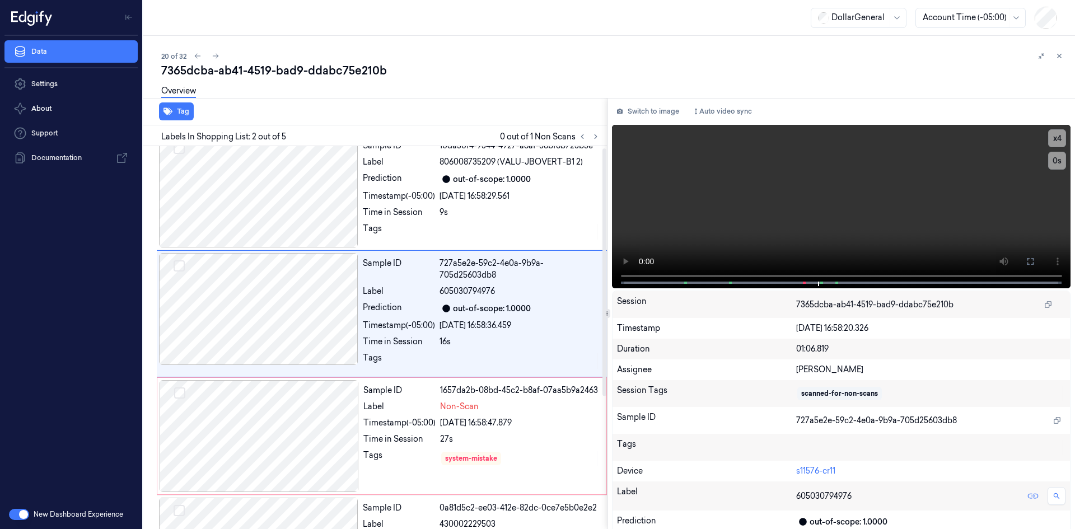
scroll to position [0, 0]
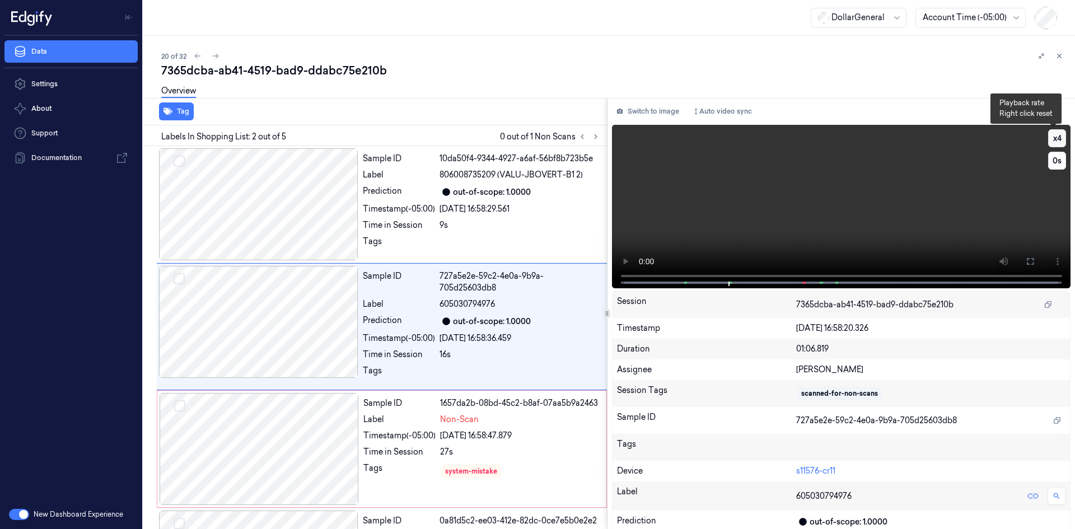
click at [1050, 143] on button "x 4" at bounding box center [1058, 138] width 18 height 18
click at [983, 188] on video at bounding box center [841, 207] width 459 height 164
click at [472, 79] on div "Overview" at bounding box center [613, 92] width 905 height 29
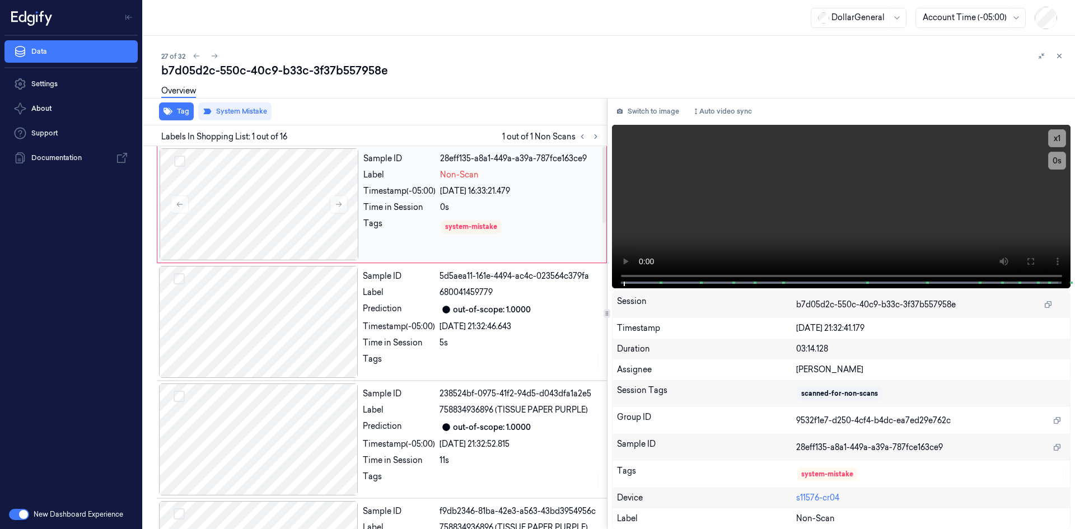
scroll to position [0, 18]
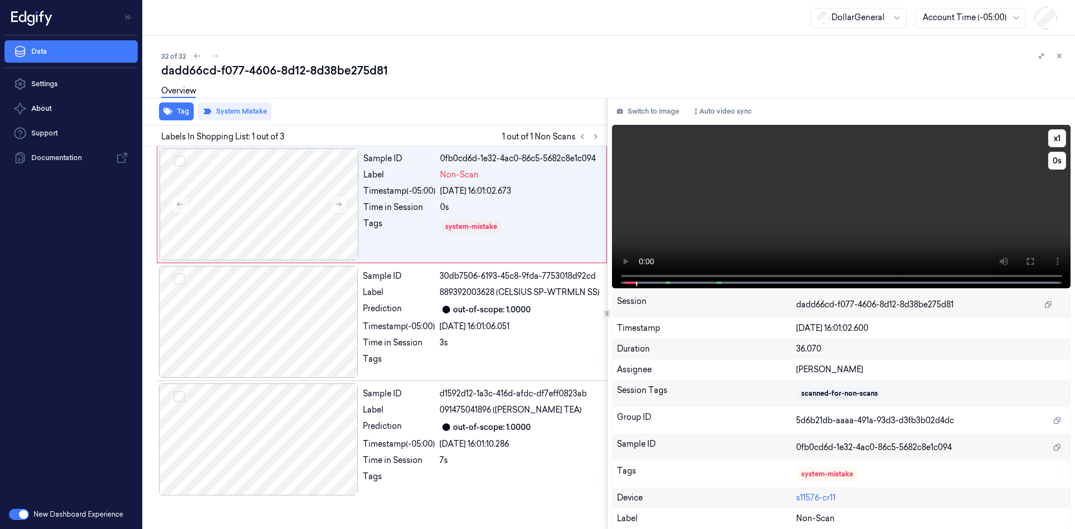
click at [811, 177] on video at bounding box center [841, 207] width 459 height 164
click at [1063, 55] on icon at bounding box center [1060, 56] width 8 height 8
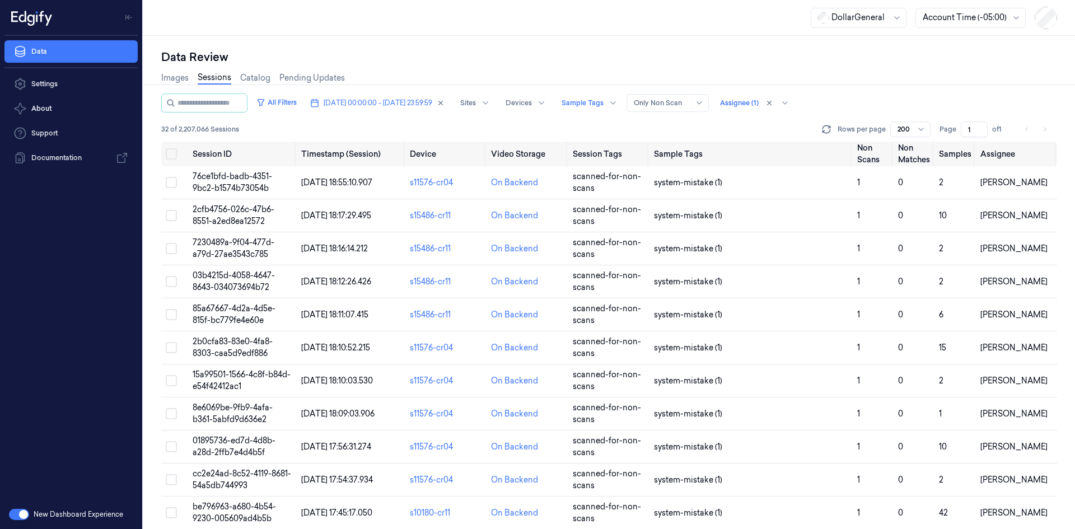
scroll to position [703, 0]
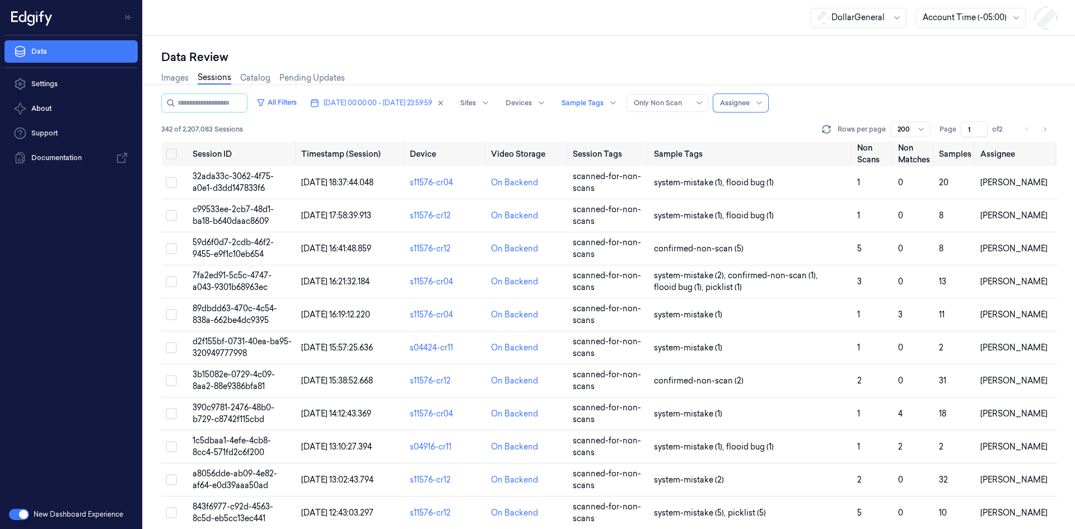
scroll to position [121, 0]
